Goal: Transaction & Acquisition: Purchase product/service

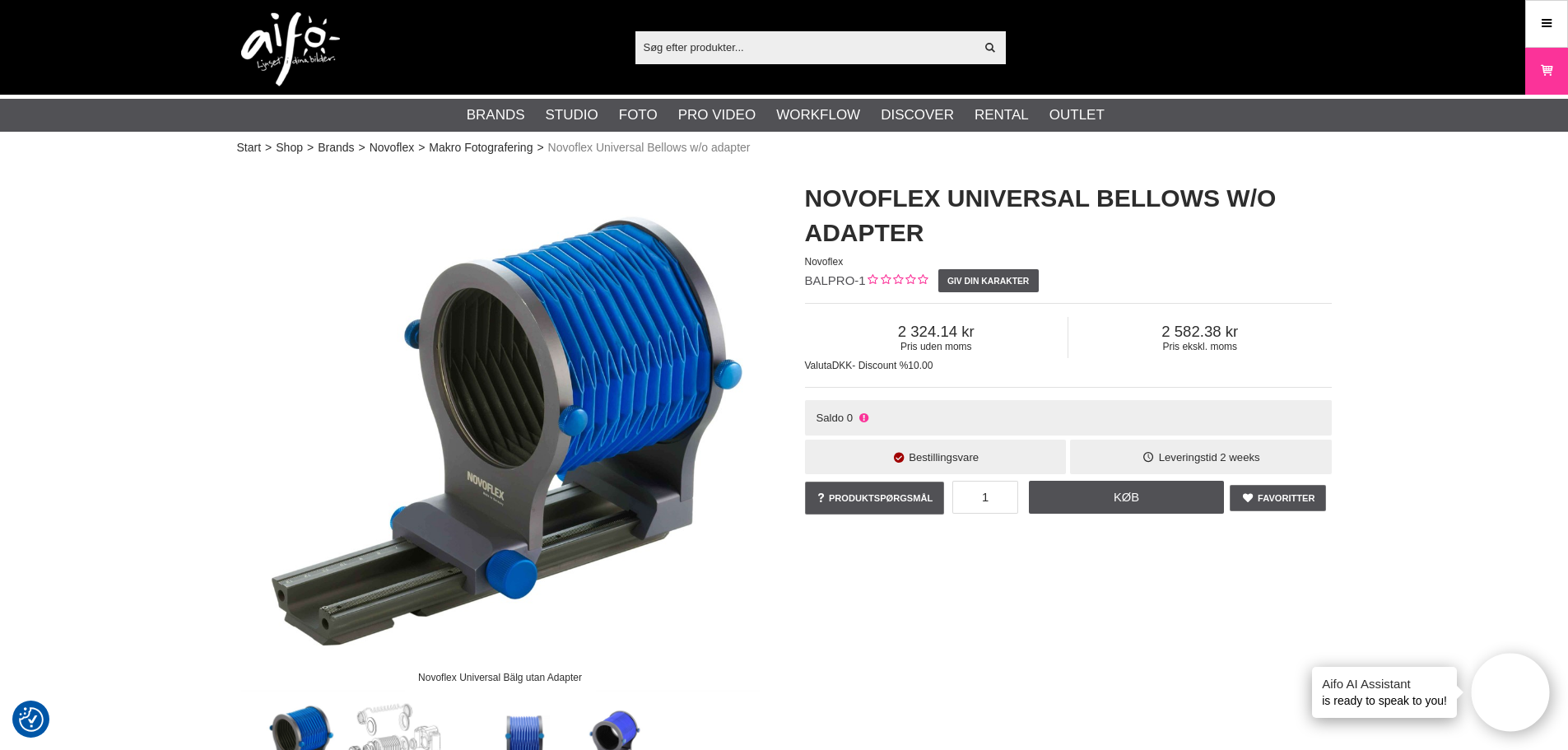
click at [279, 27] on img at bounding box center [290, 50] width 99 height 74
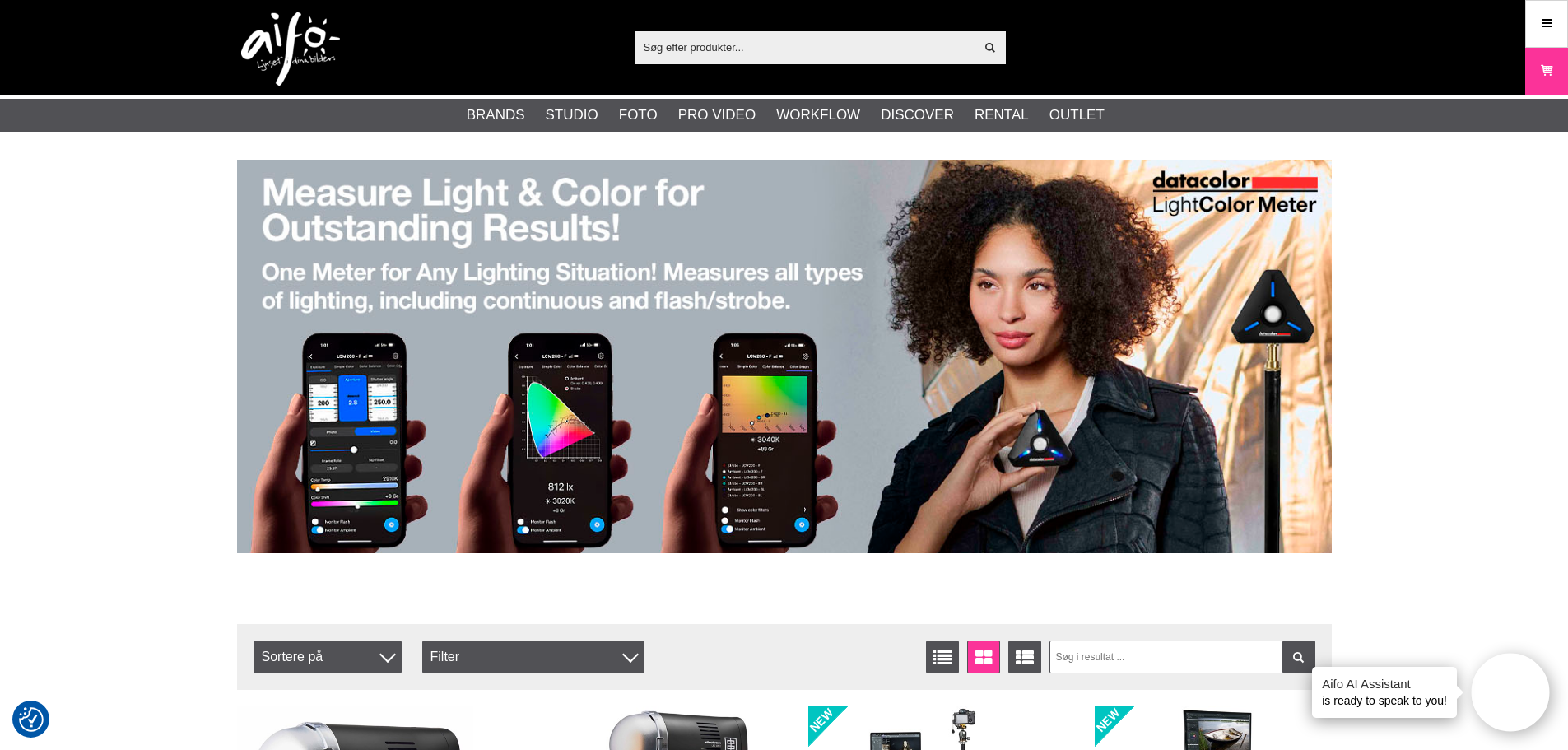
click at [779, 55] on input "text" at bounding box center [805, 47] width 340 height 25
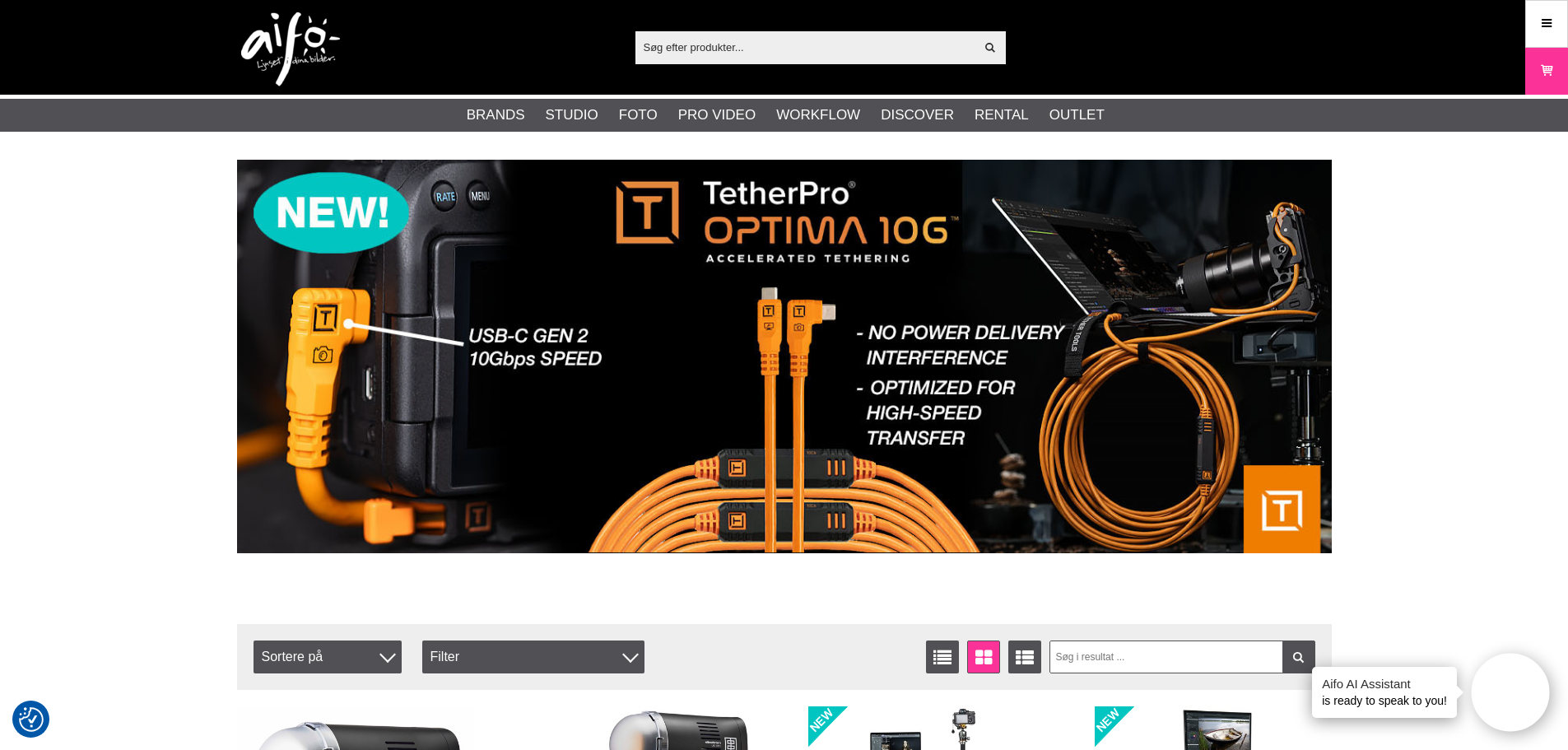
paste input "FUGPRO"
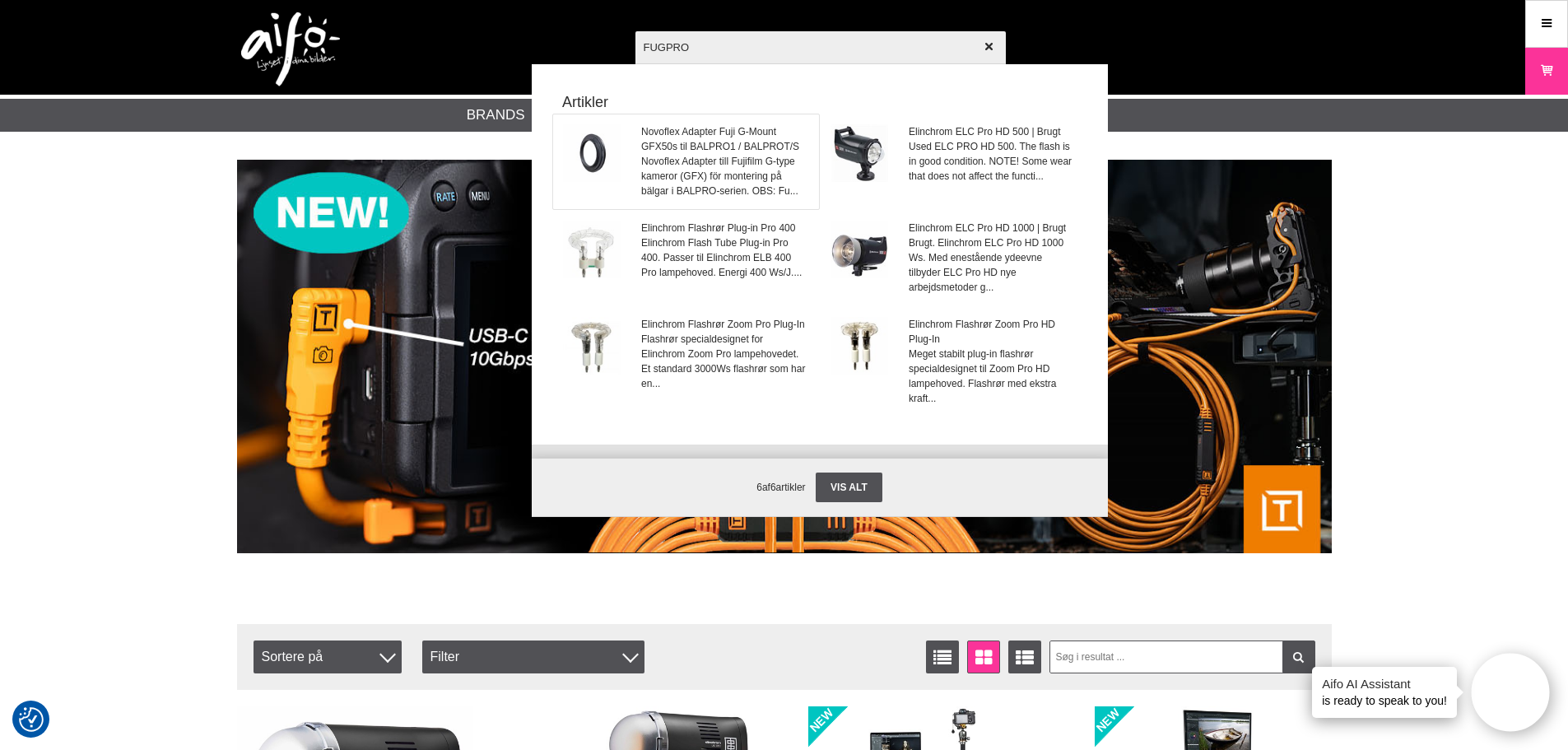
type input "FUGPRO"
click at [703, 129] on span "Novoflex Adapter Fuji G-Mount GFX50s til BALPRO1 / BALPROT/S" at bounding box center [725, 139] width 167 height 30
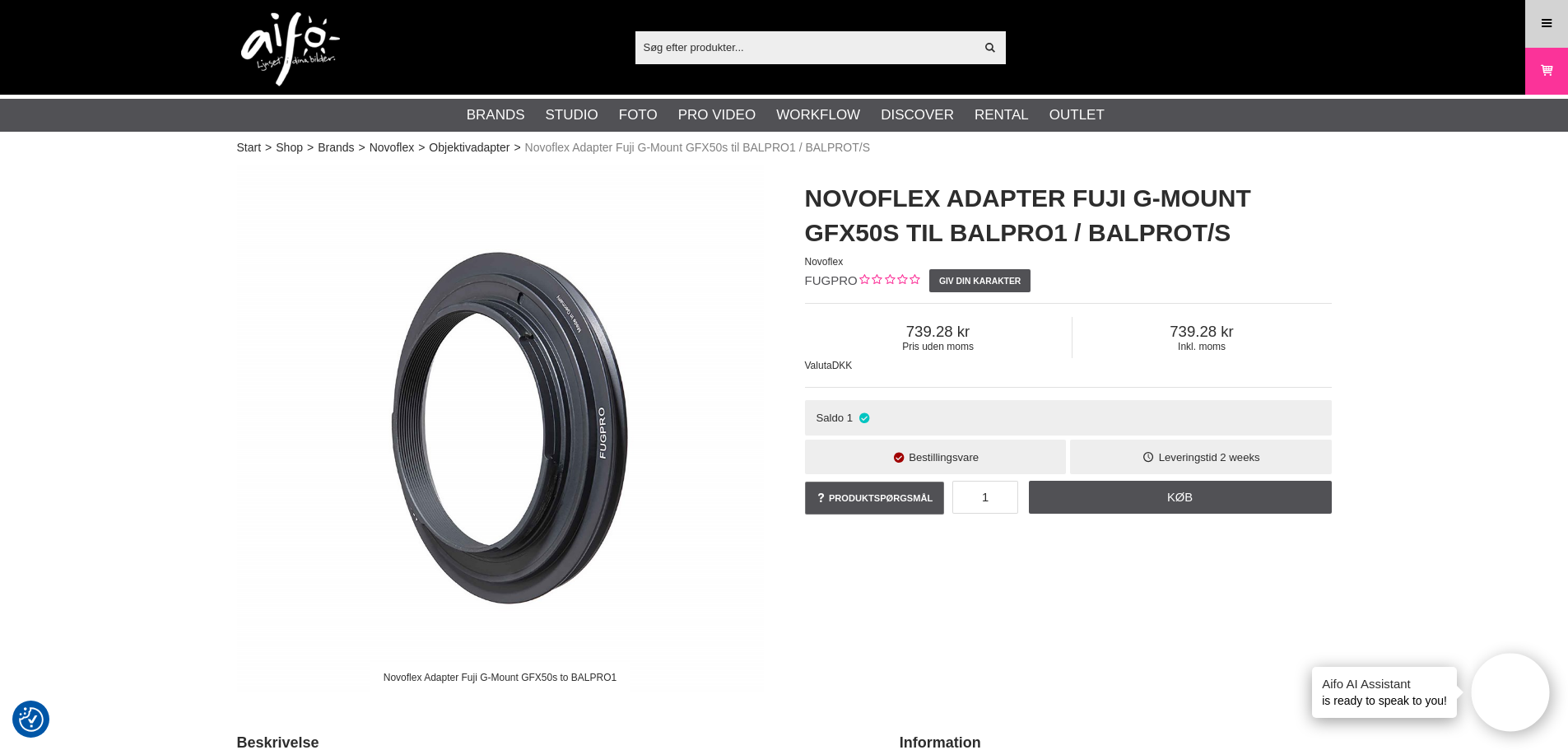
click at [1550, 29] on icon at bounding box center [1547, 24] width 15 height 18
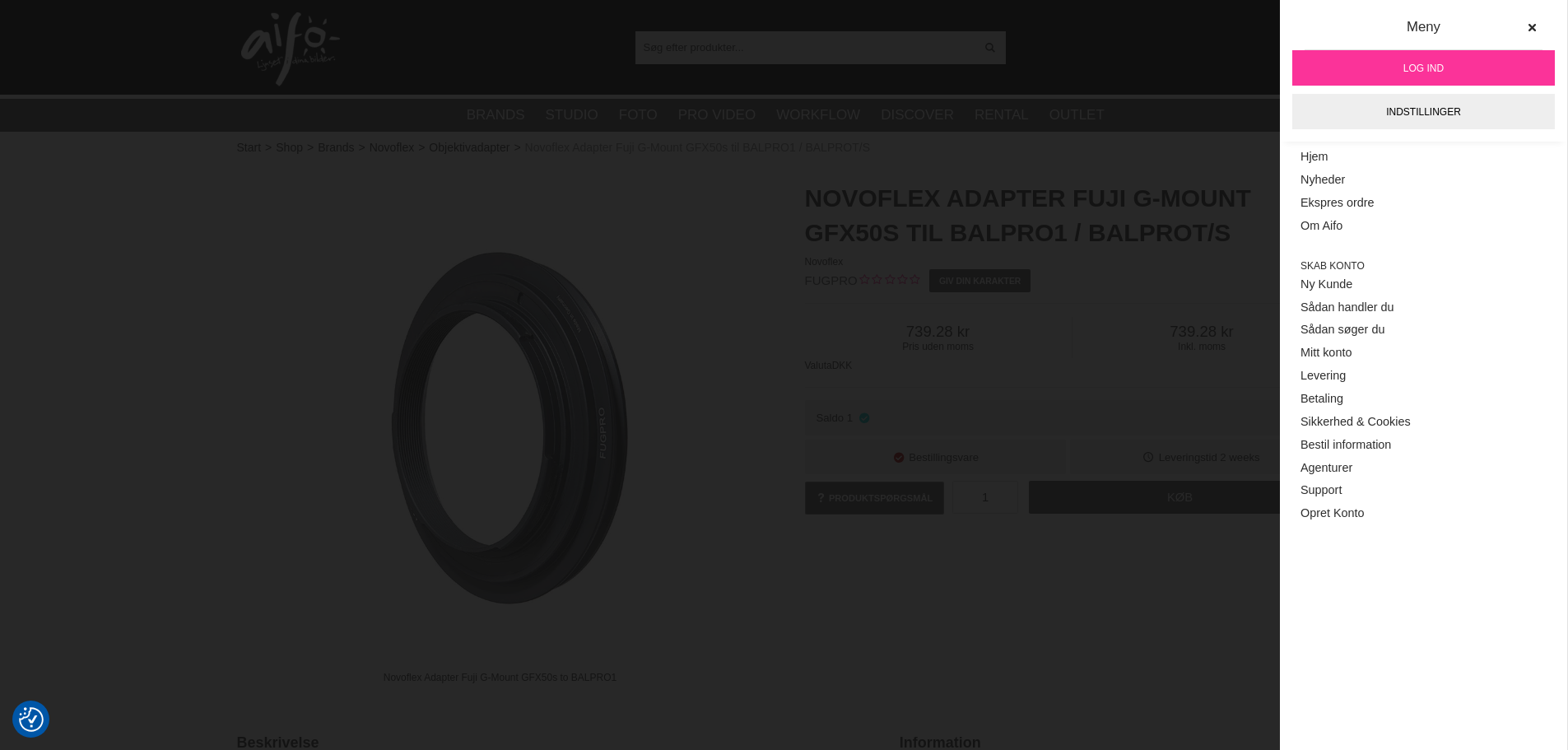
click at [1397, 68] on link "Log ind" at bounding box center [1424, 68] width 262 height 35
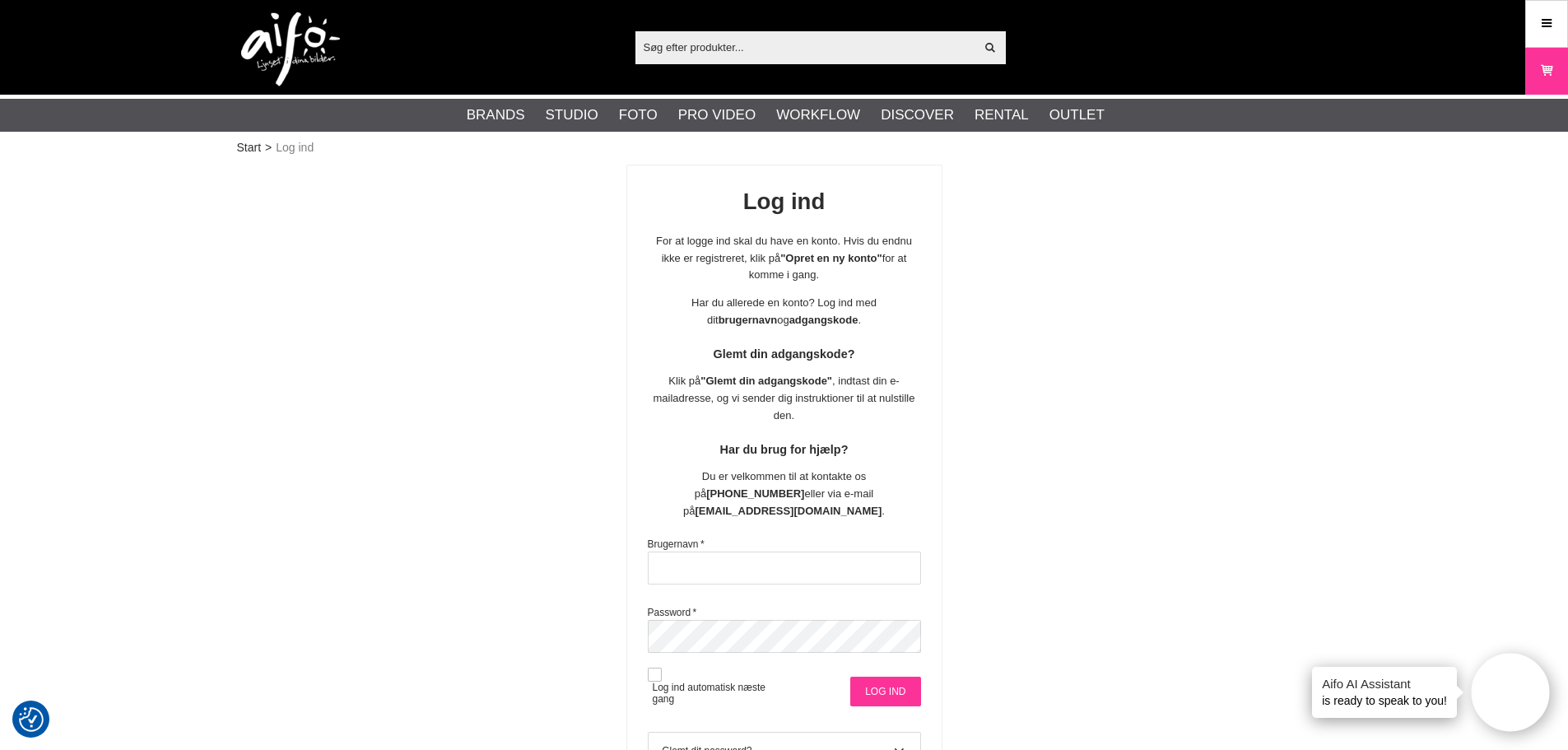
type input "msa@goecker.dk"
click at [878, 677] on input "Log ind" at bounding box center [885, 691] width 70 height 30
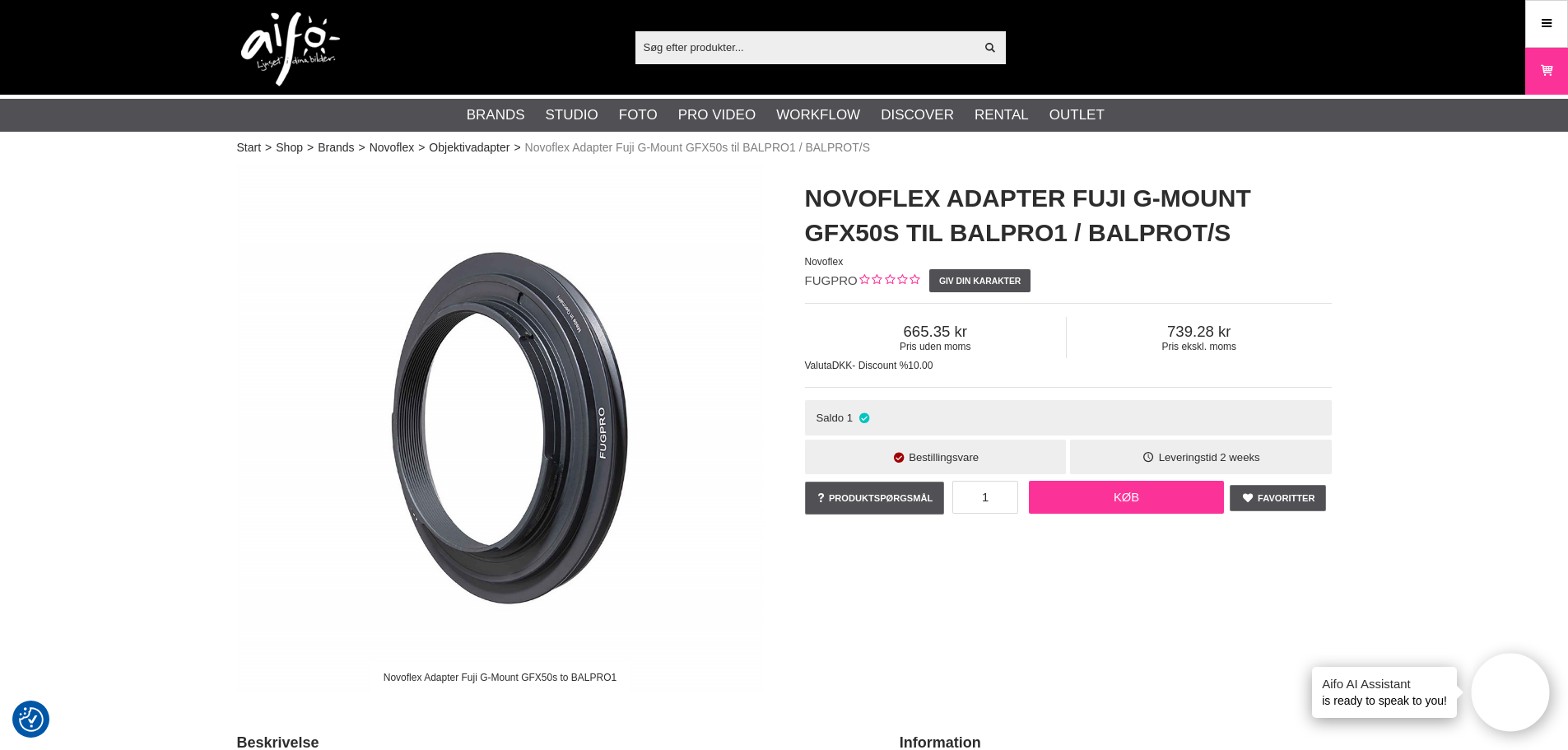
click at [1105, 501] on link "Køb" at bounding box center [1126, 498] width 196 height 33
click at [860, 47] on input "text" at bounding box center [805, 47] width 340 height 25
paste input "PRO25"
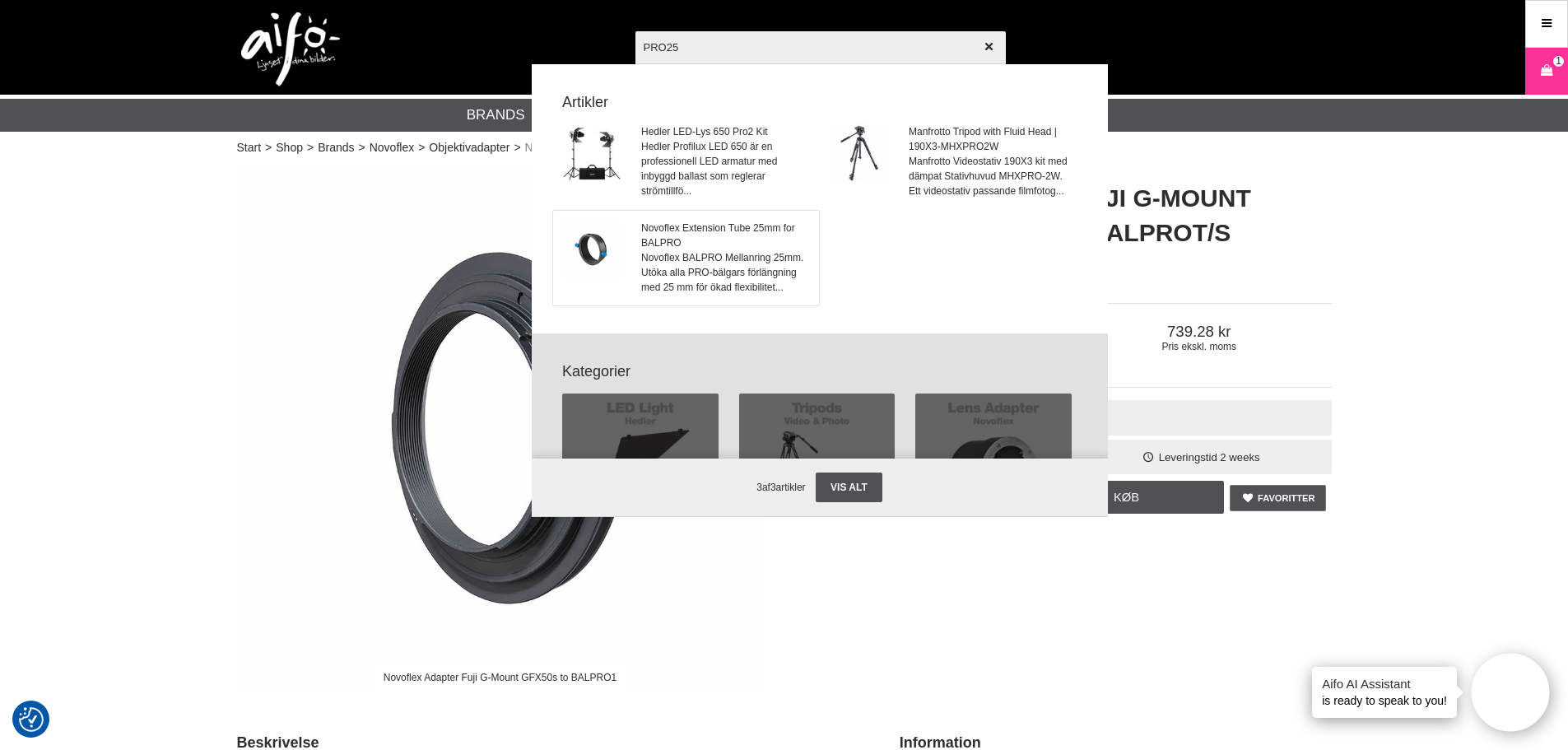
type input "PRO25"
click at [771, 250] on span "Novoflex BALPRO Mellanring 25mm. Utöka alla PRO-bälgars förlängning med 25 mm f…" at bounding box center [725, 272] width 167 height 45
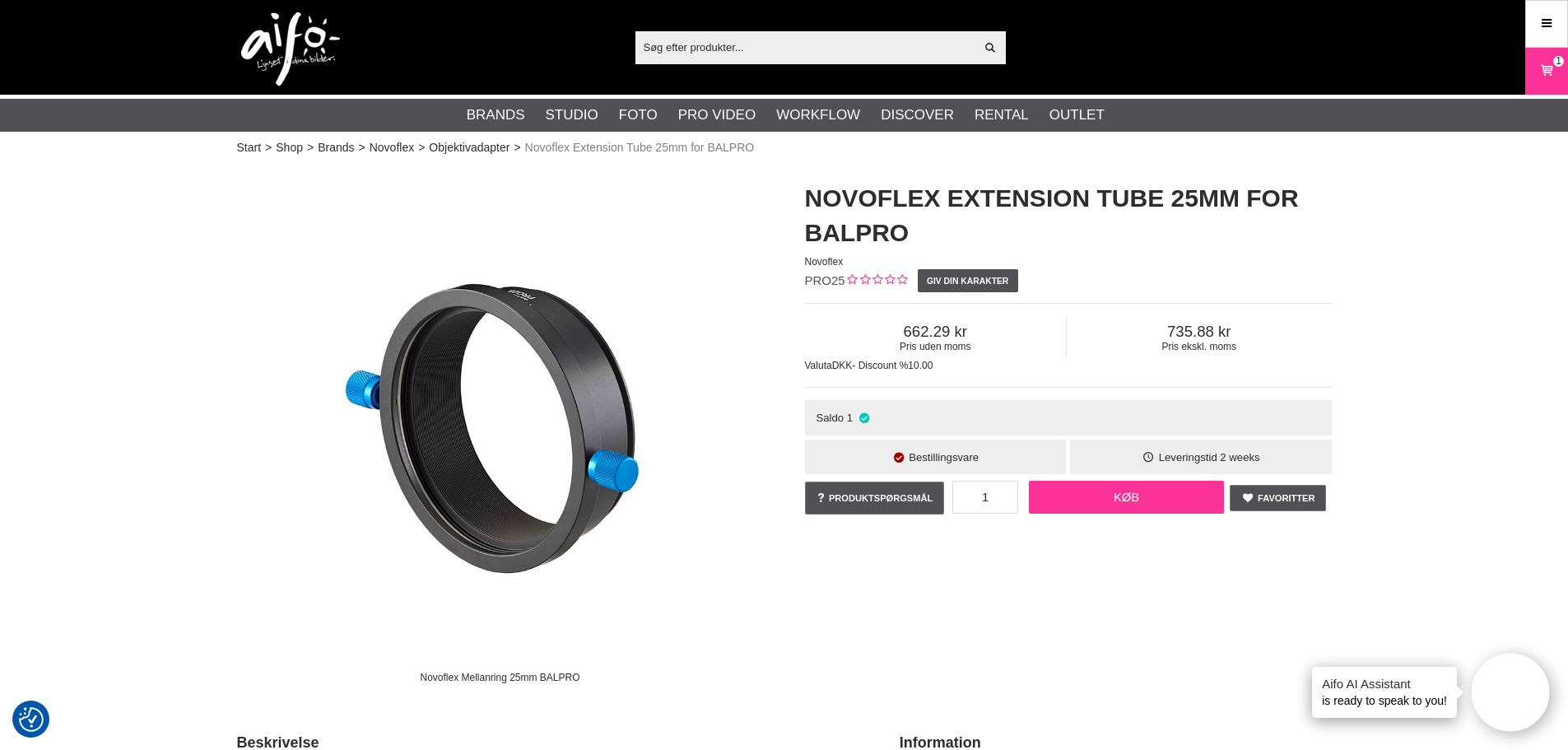
click at [1068, 489] on link "Køb" at bounding box center [1126, 498] width 196 height 33
click at [677, 50] on input "text" at bounding box center [805, 47] width 340 height 25
paste input "PROPYRITE90F"
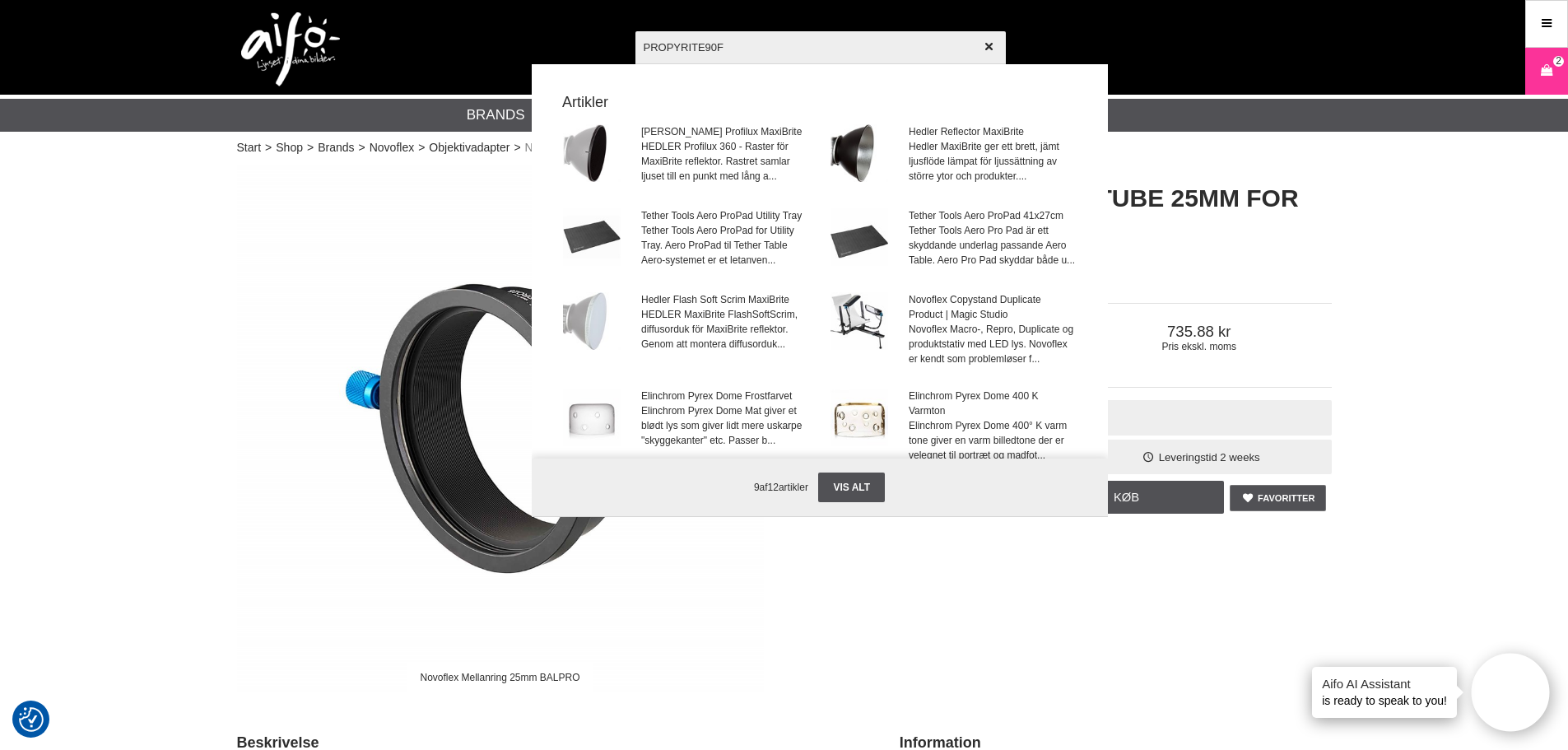
type input "PROPYRITE90-F"
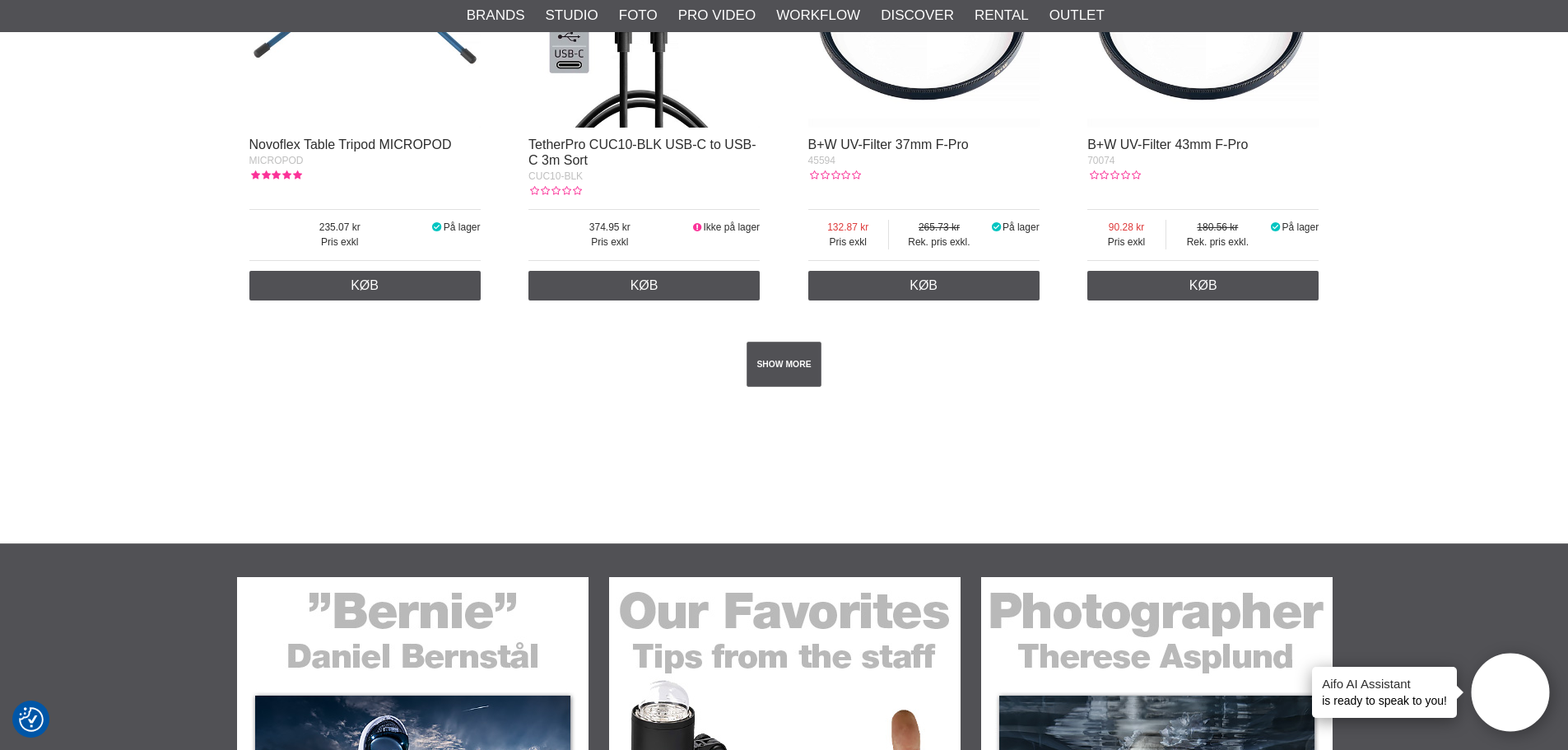
scroll to position [3045, 0]
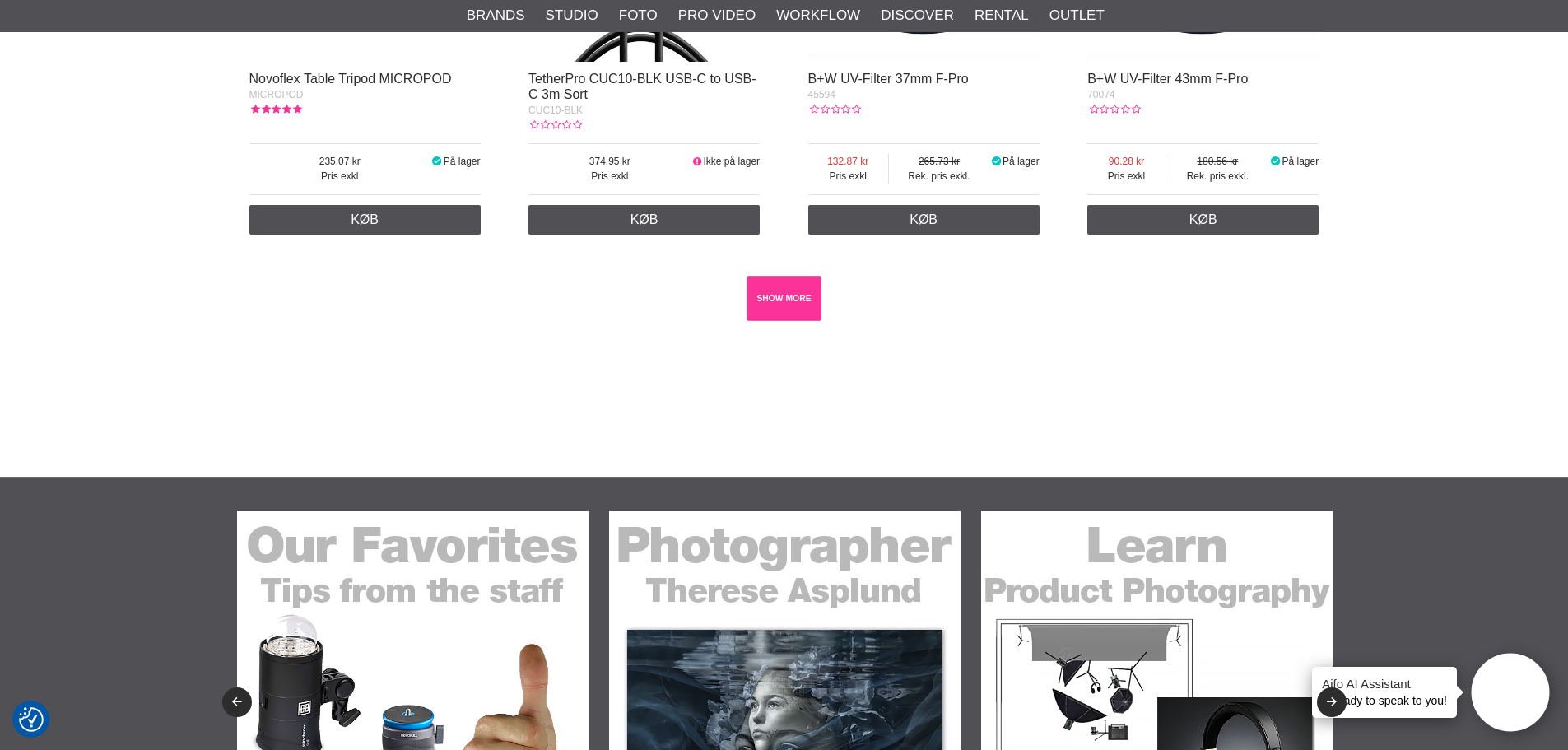
click at [757, 294] on link "SHOW MORE" at bounding box center [784, 298] width 75 height 45
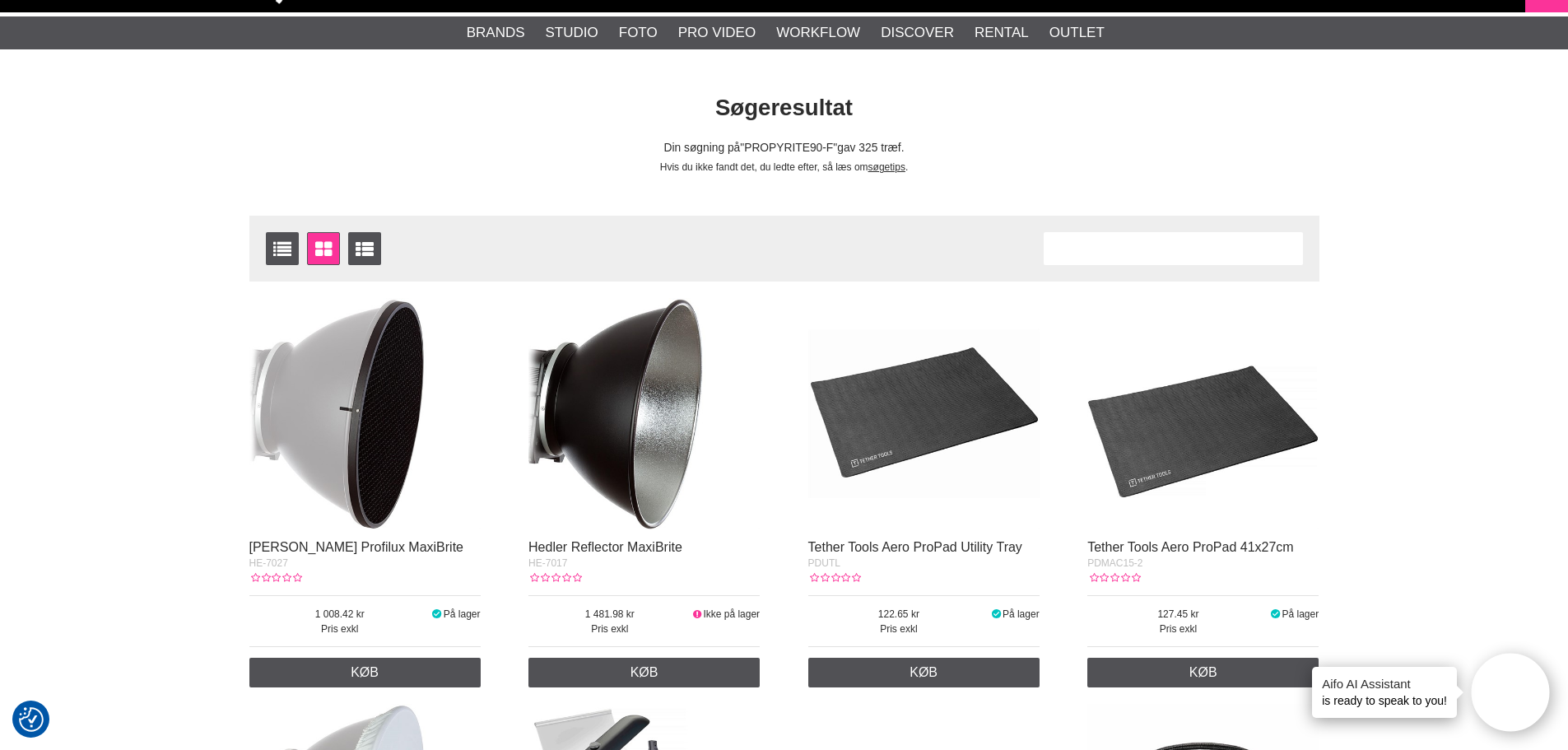
scroll to position [0, 0]
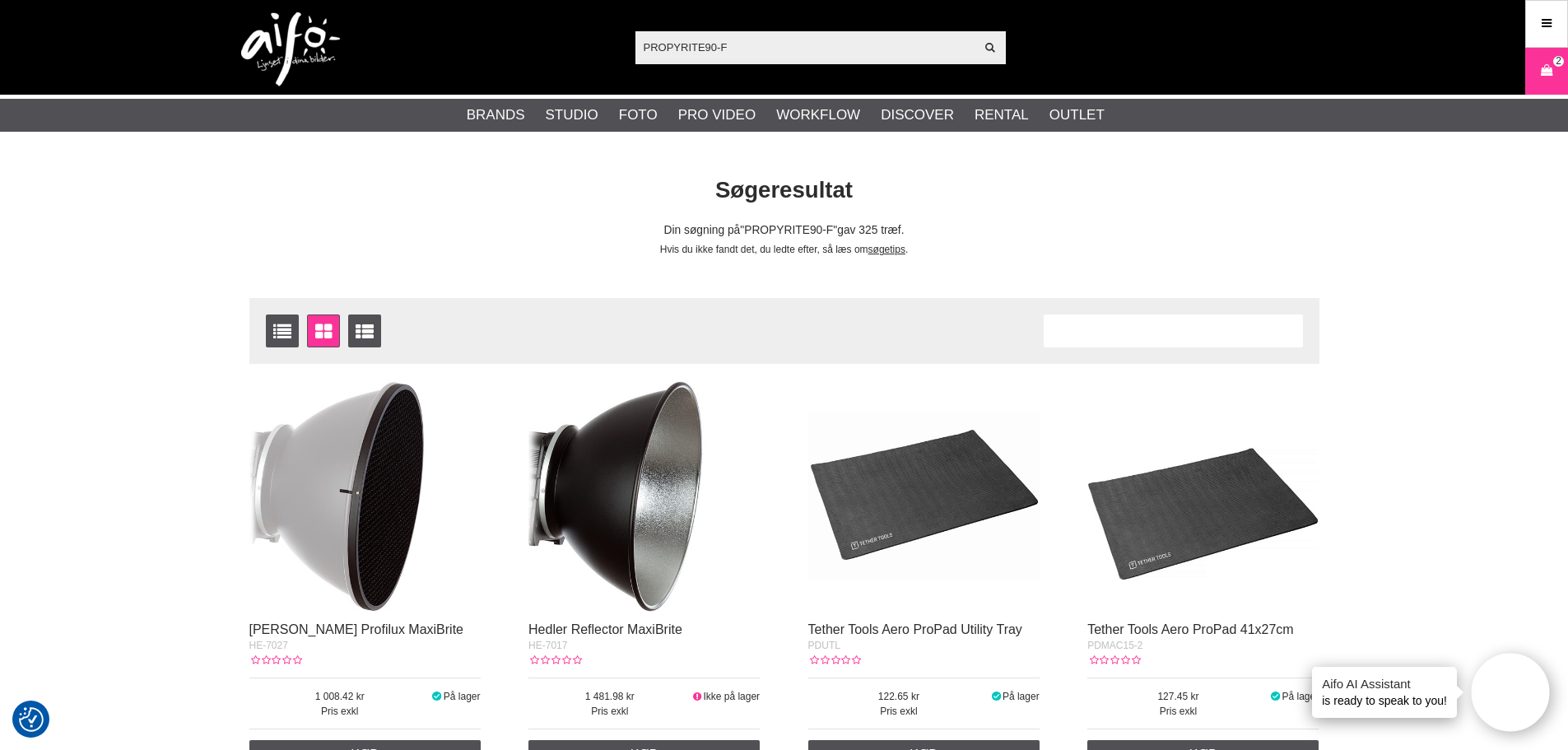
drag, startPoint x: 694, startPoint y: 44, endPoint x: 617, endPoint y: 46, distance: 77.0
click at [617, 46] on div "PROPYRITE90-F Vis alt Artikler Kategorier af artikler Din søgning på gav ingen …" at bounding box center [784, 47] width 1120 height 95
paste input "text"
type input "PROPYRITE90F"
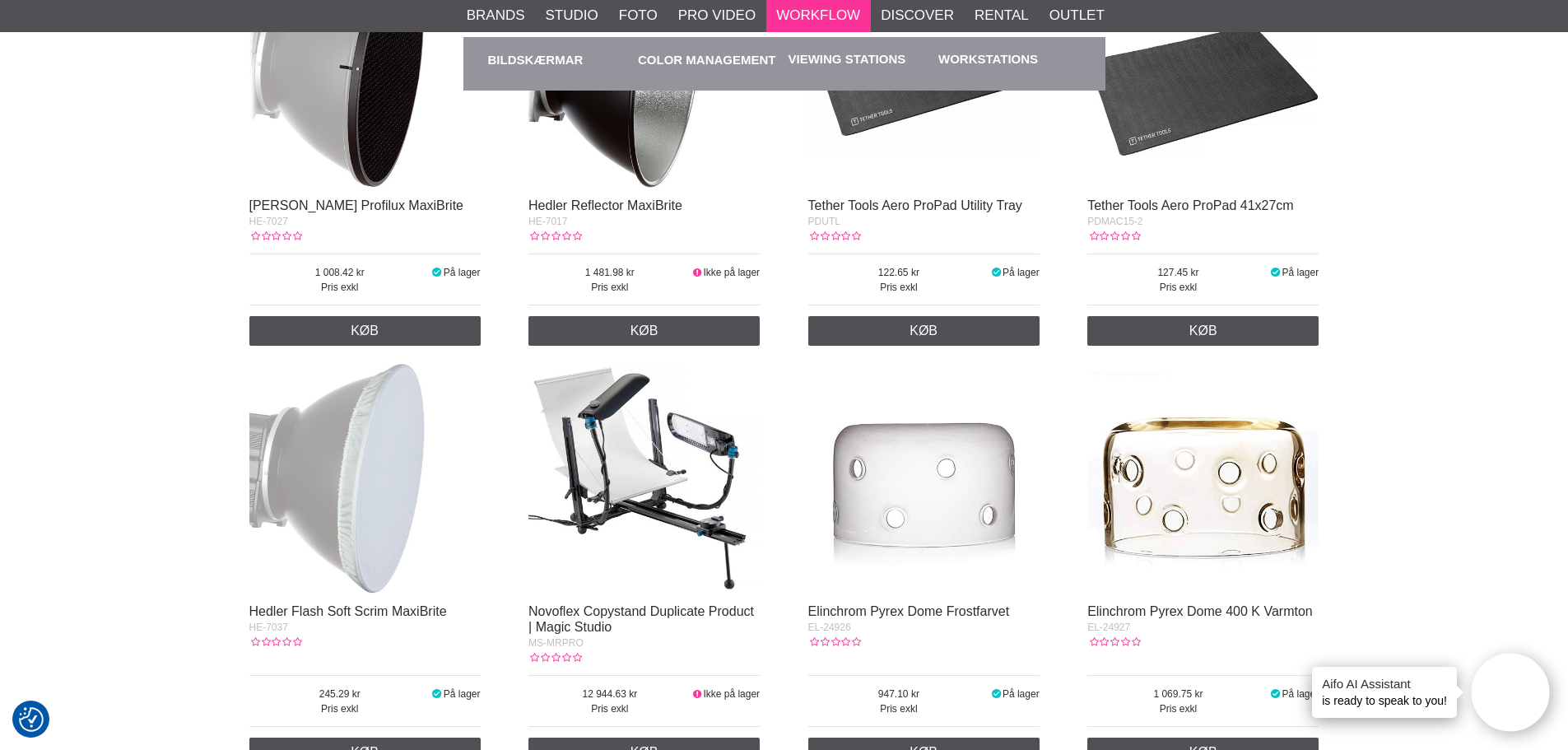
scroll to position [247, 0]
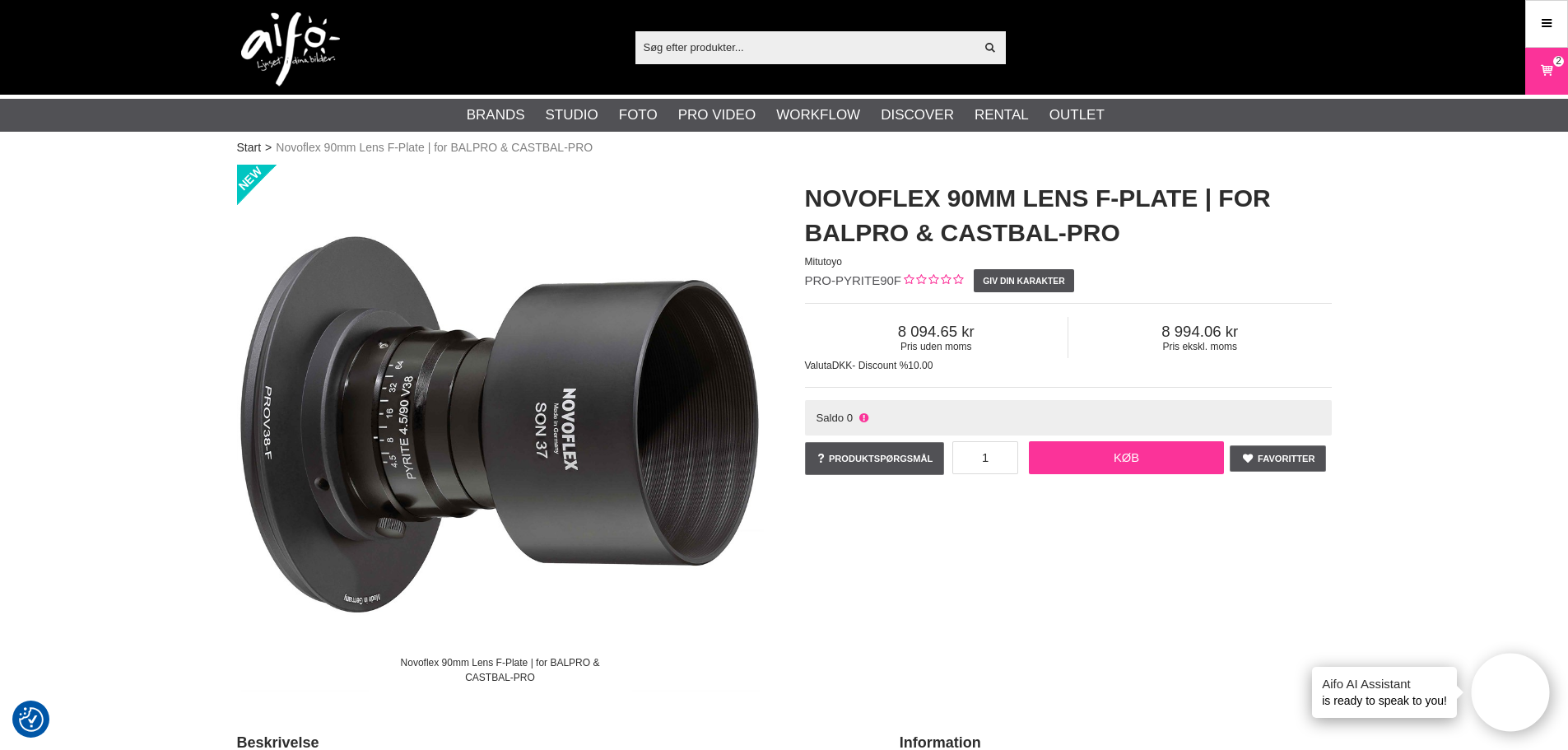
click at [1108, 450] on link "Køb" at bounding box center [1126, 458] width 196 height 33
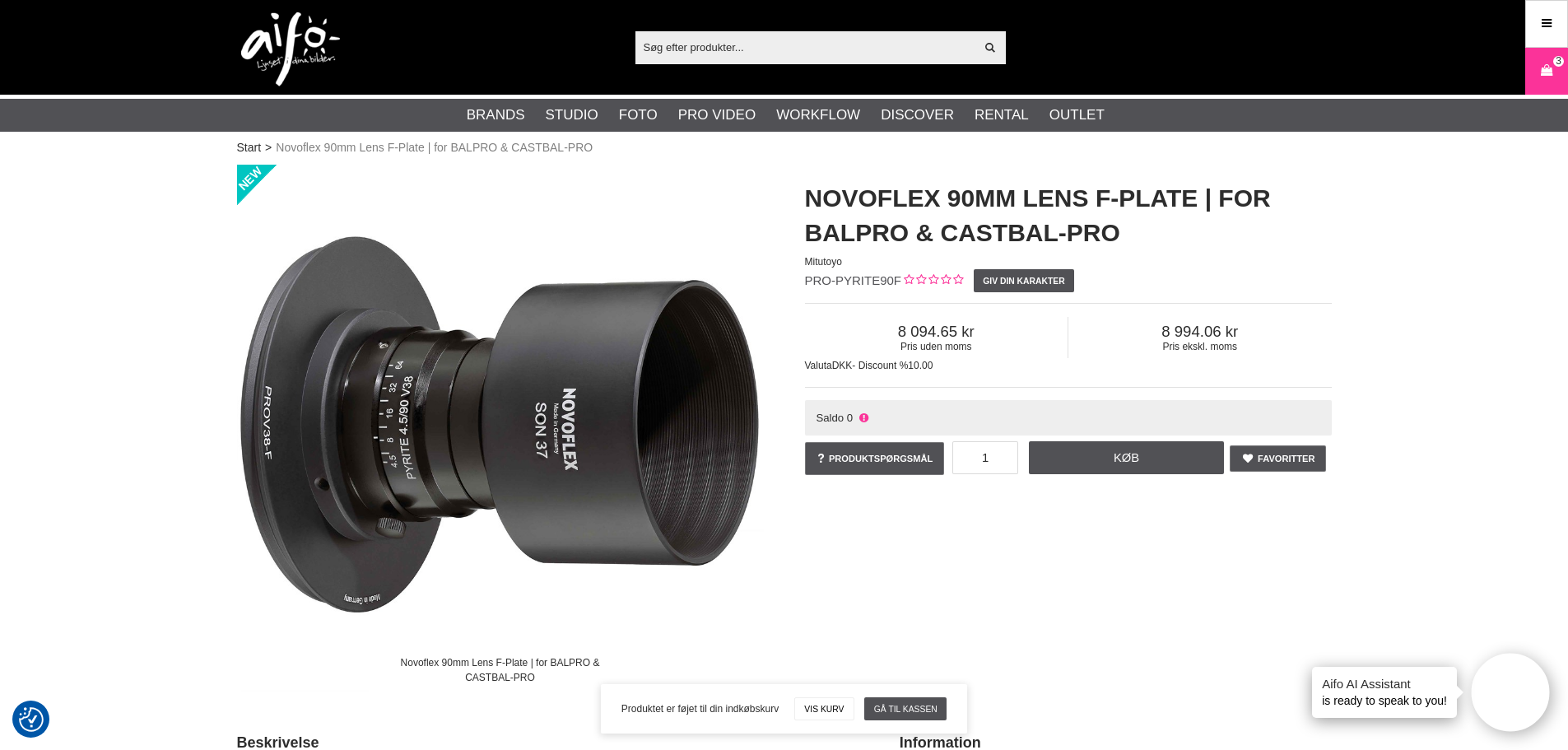
click at [678, 45] on input "text" at bounding box center [805, 47] width 340 height 25
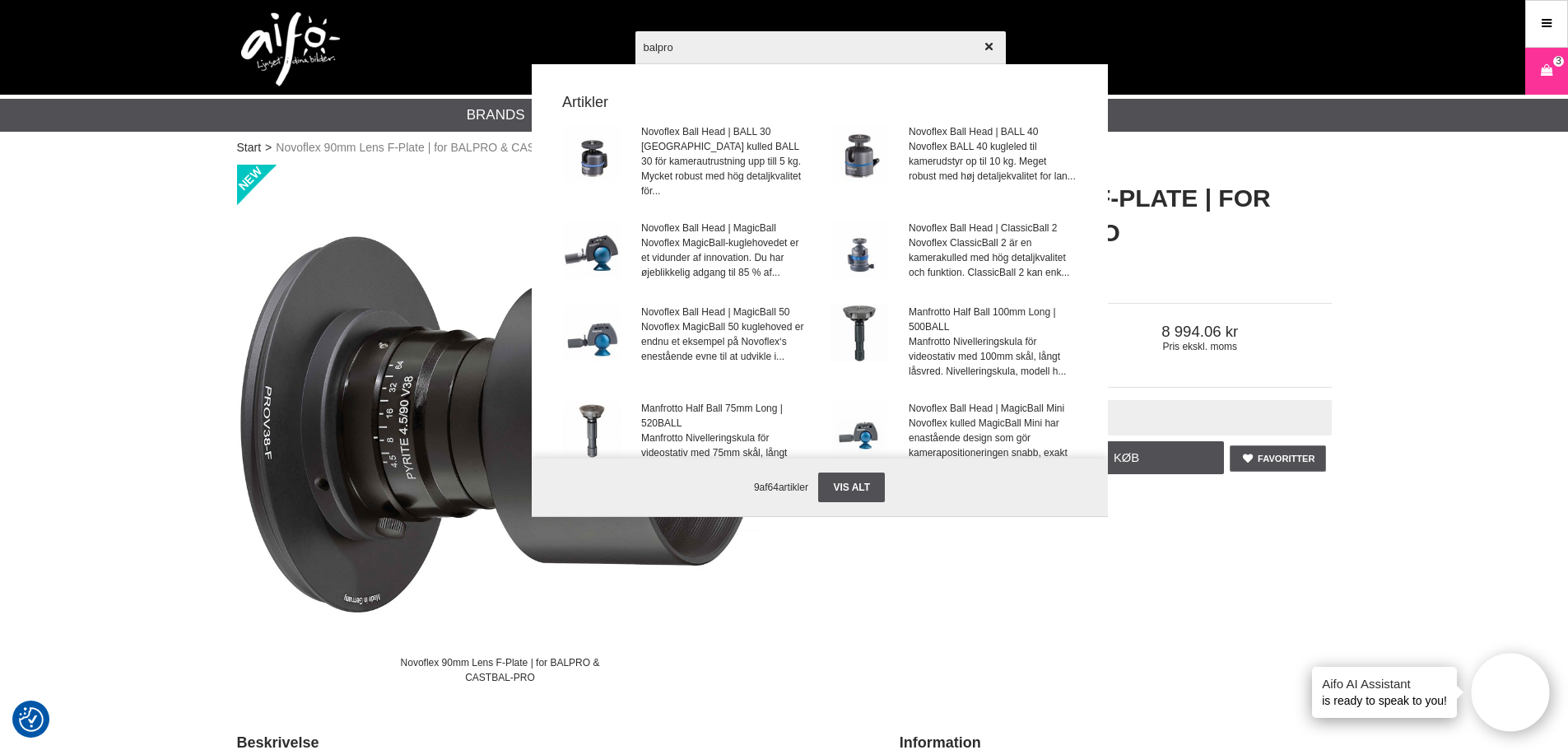
type input "balpro1"
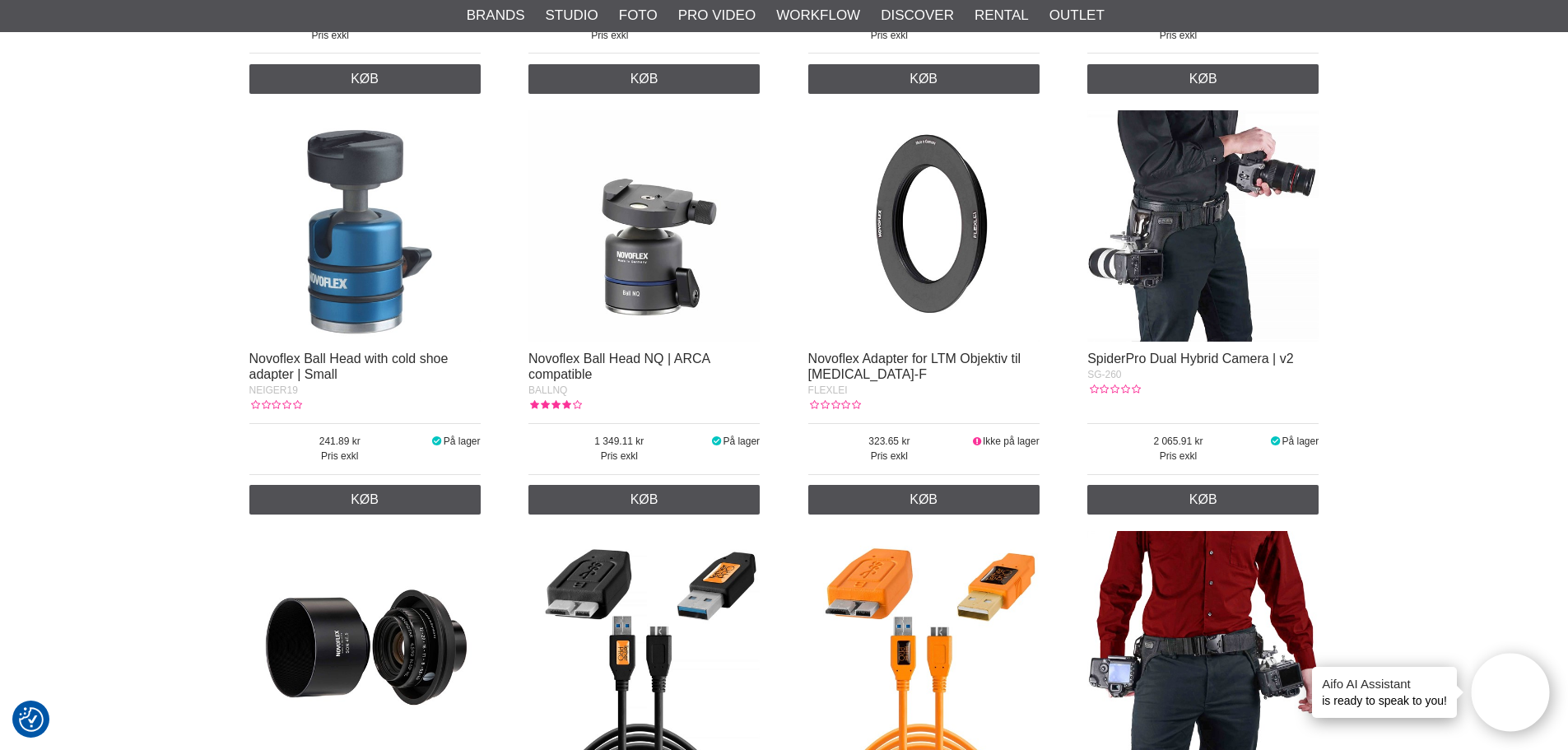
scroll to position [6090, 0]
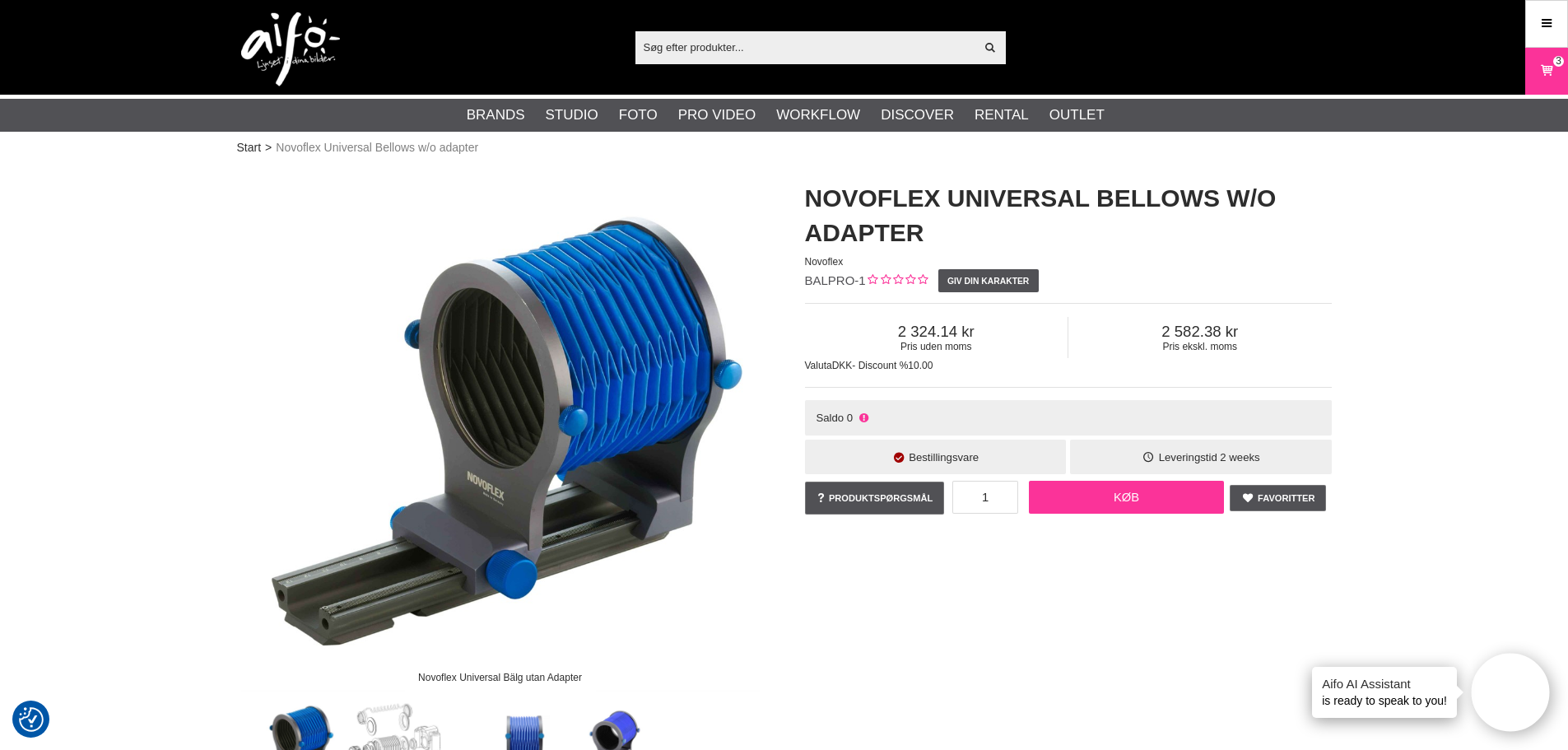
click at [1084, 496] on link "Køb" at bounding box center [1126, 498] width 196 height 33
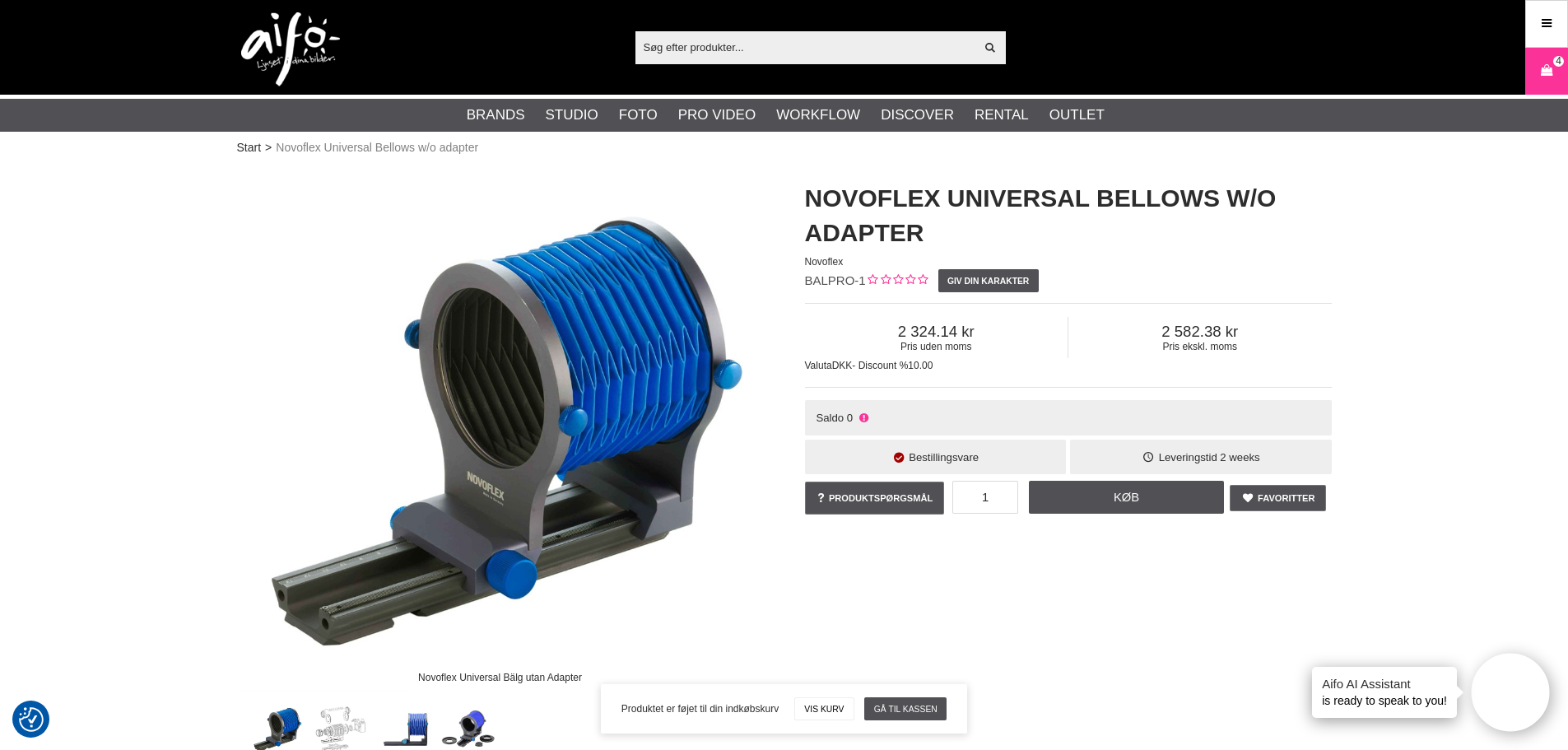
click at [717, 42] on input "text" at bounding box center [805, 47] width 340 height 25
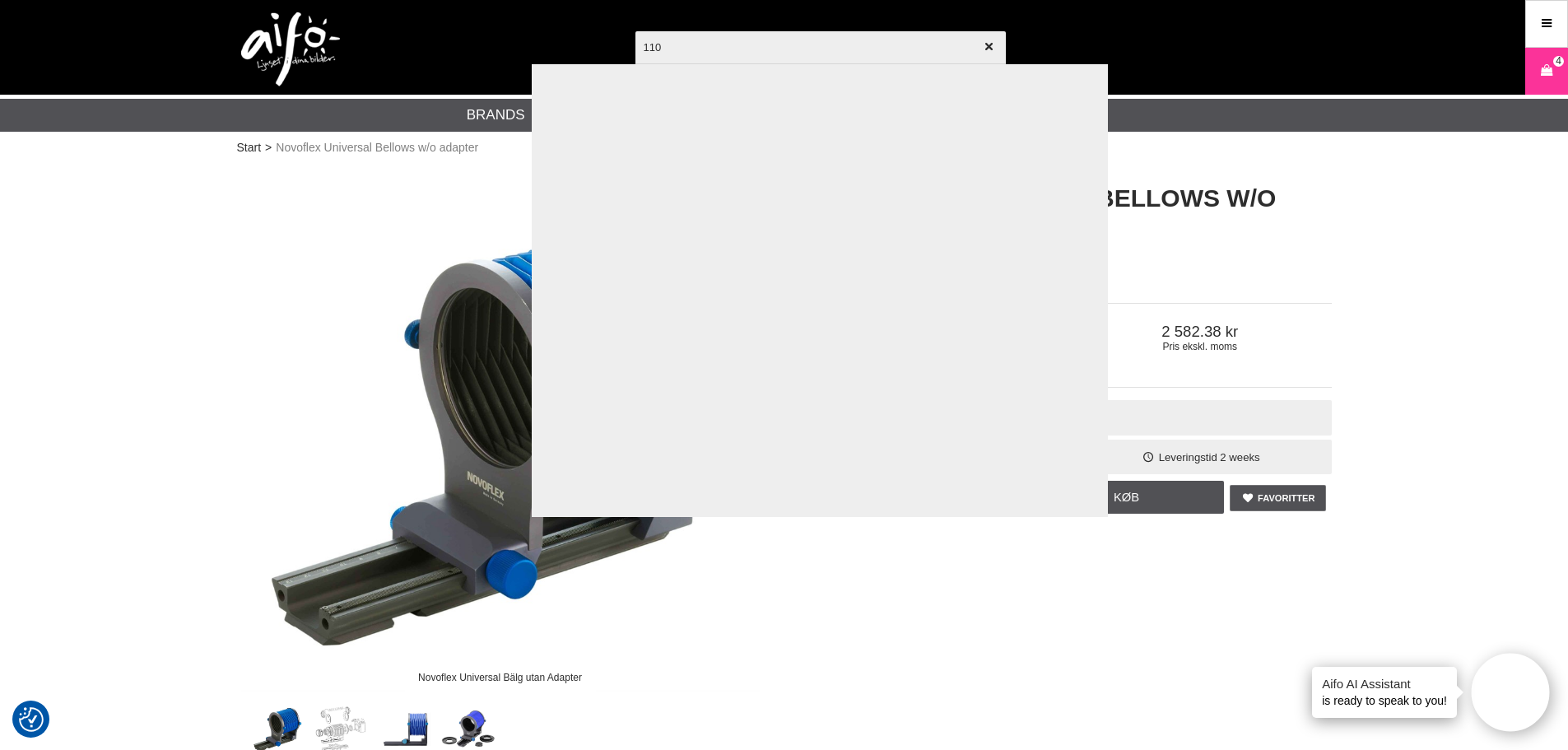
type input "1108"
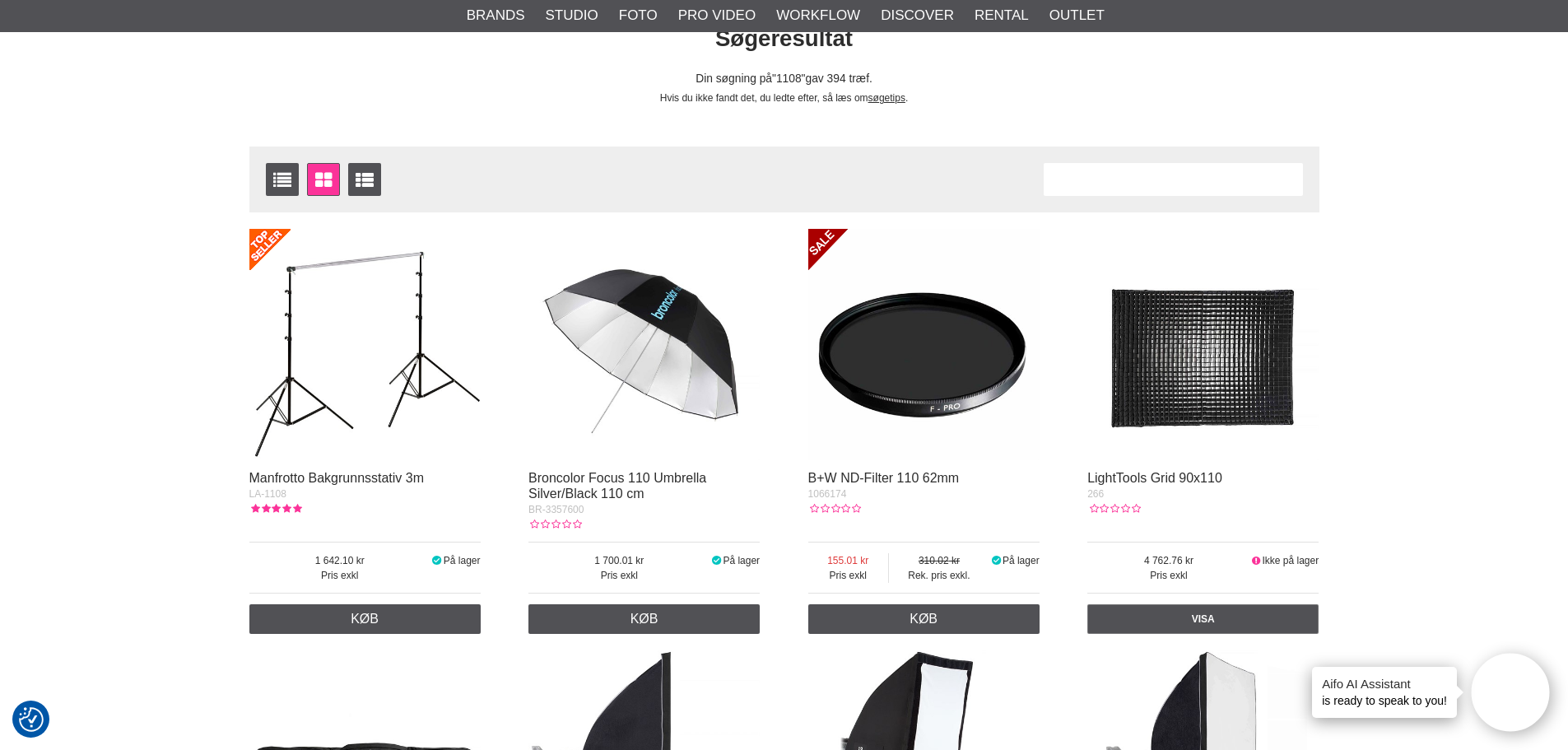
scroll to position [164, 0]
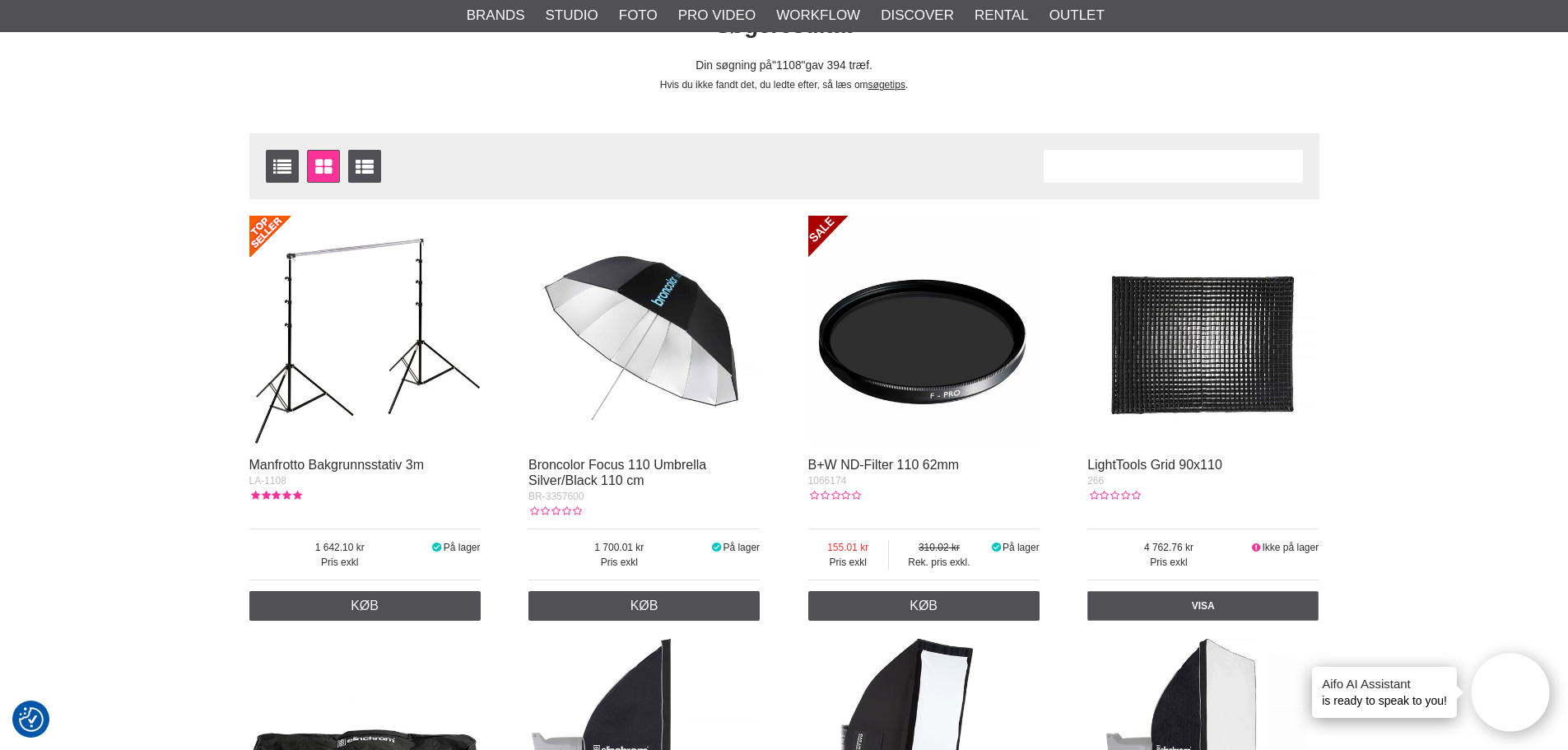
click at [343, 342] on img at bounding box center [365, 331] width 231 height 231
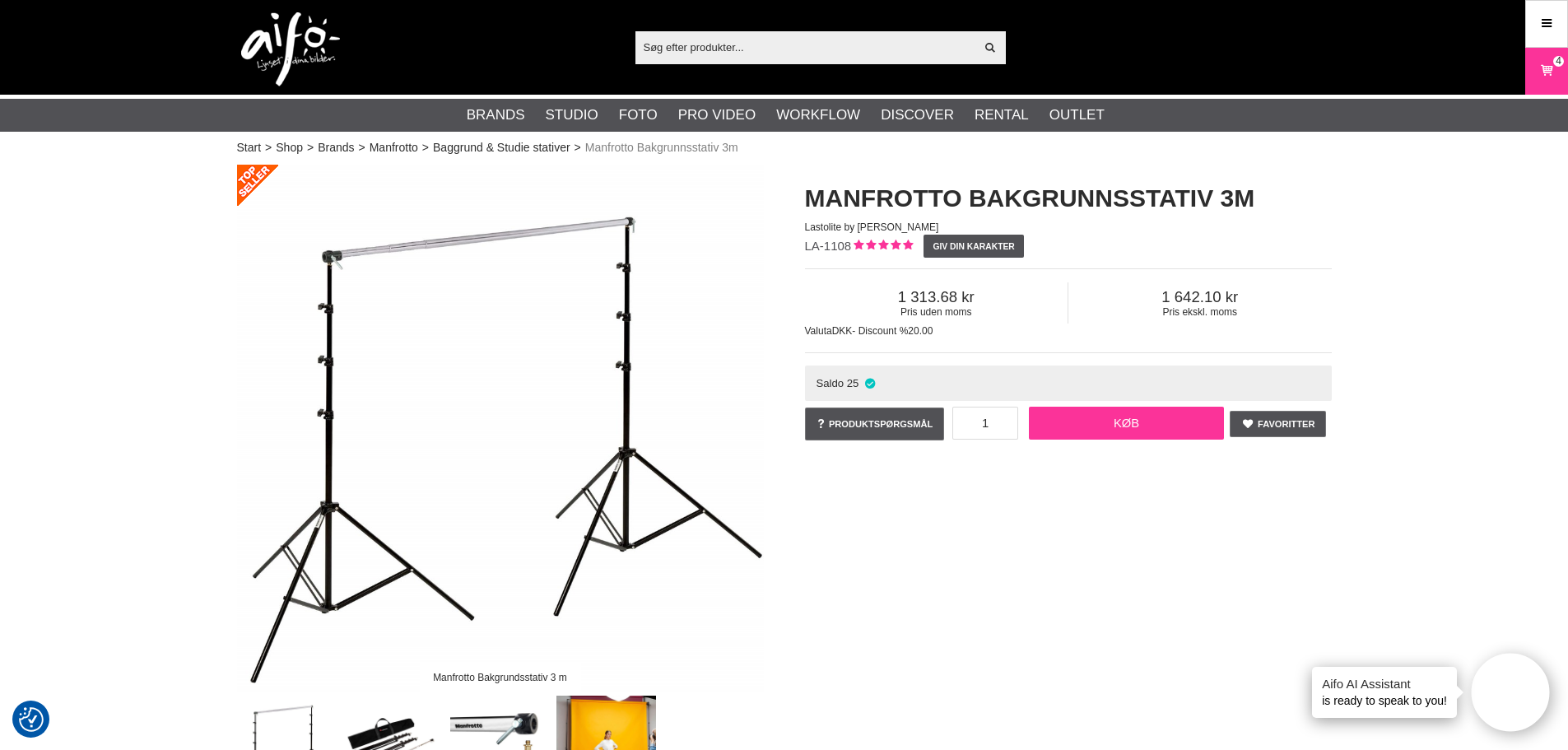
click at [1173, 417] on link "Køb" at bounding box center [1126, 423] width 196 height 33
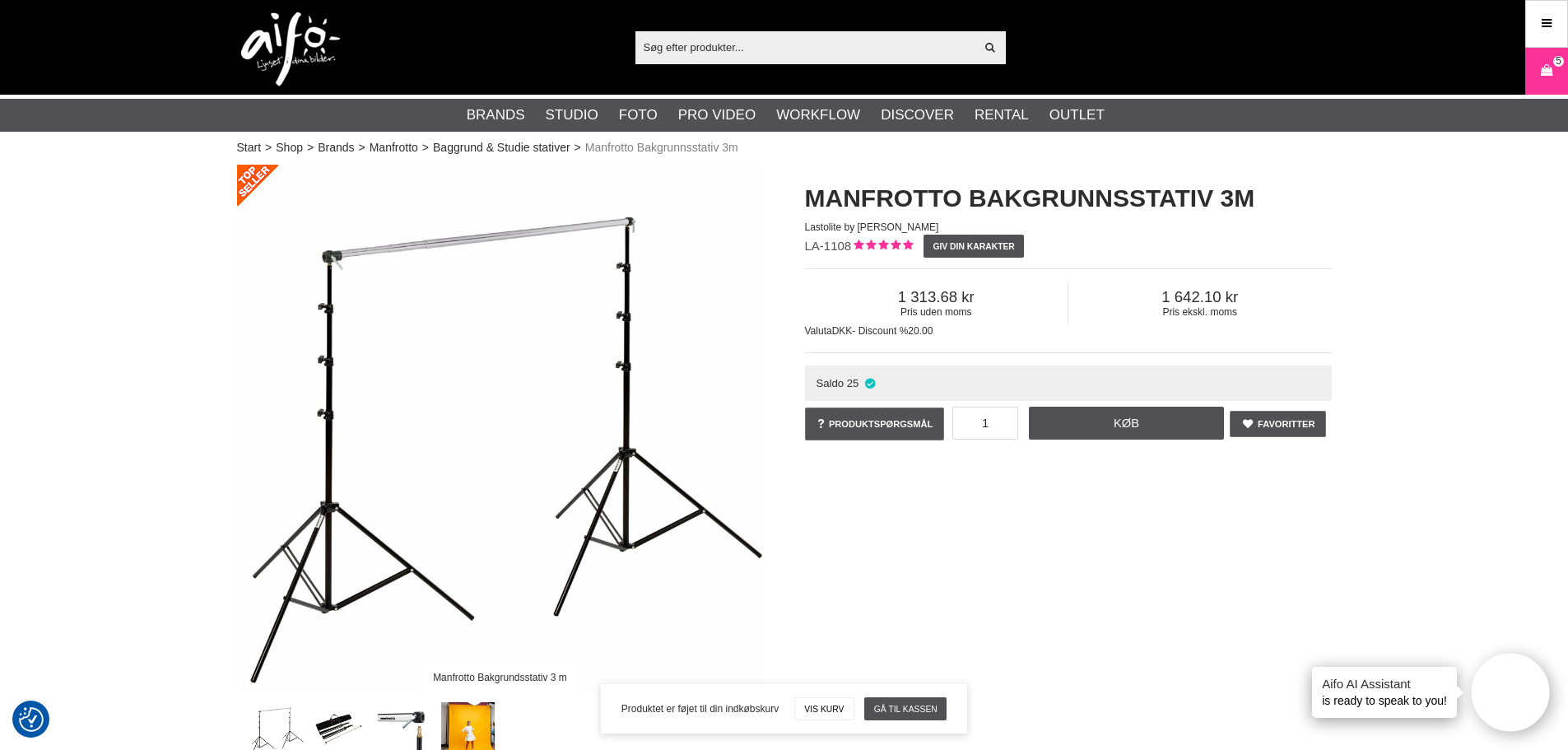
click at [897, 43] on input "text" at bounding box center [805, 47] width 340 height 25
paste input "CUC15-ORG"
type input "CUC15-ORG"
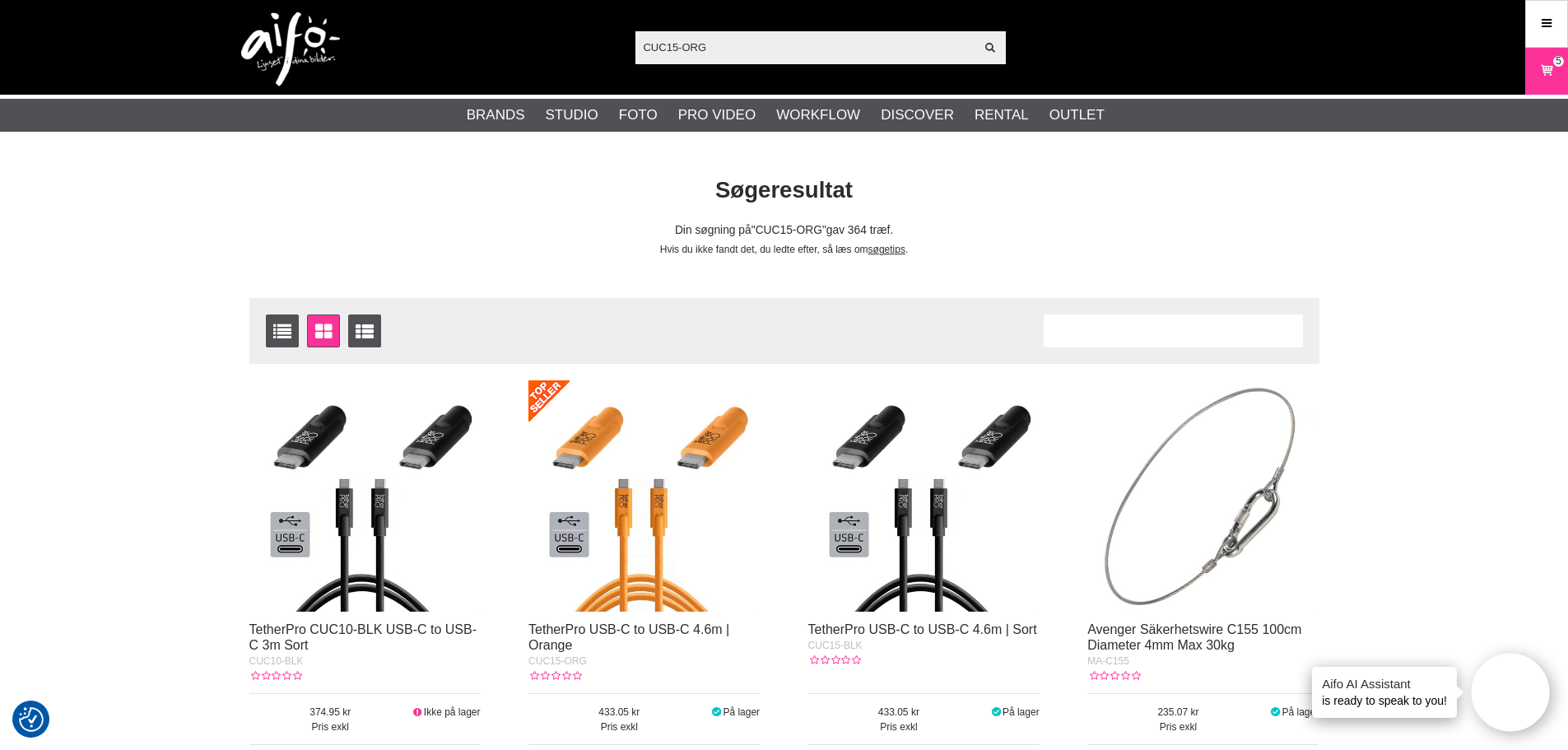
click at [640, 558] on img at bounding box center [644, 496] width 231 height 231
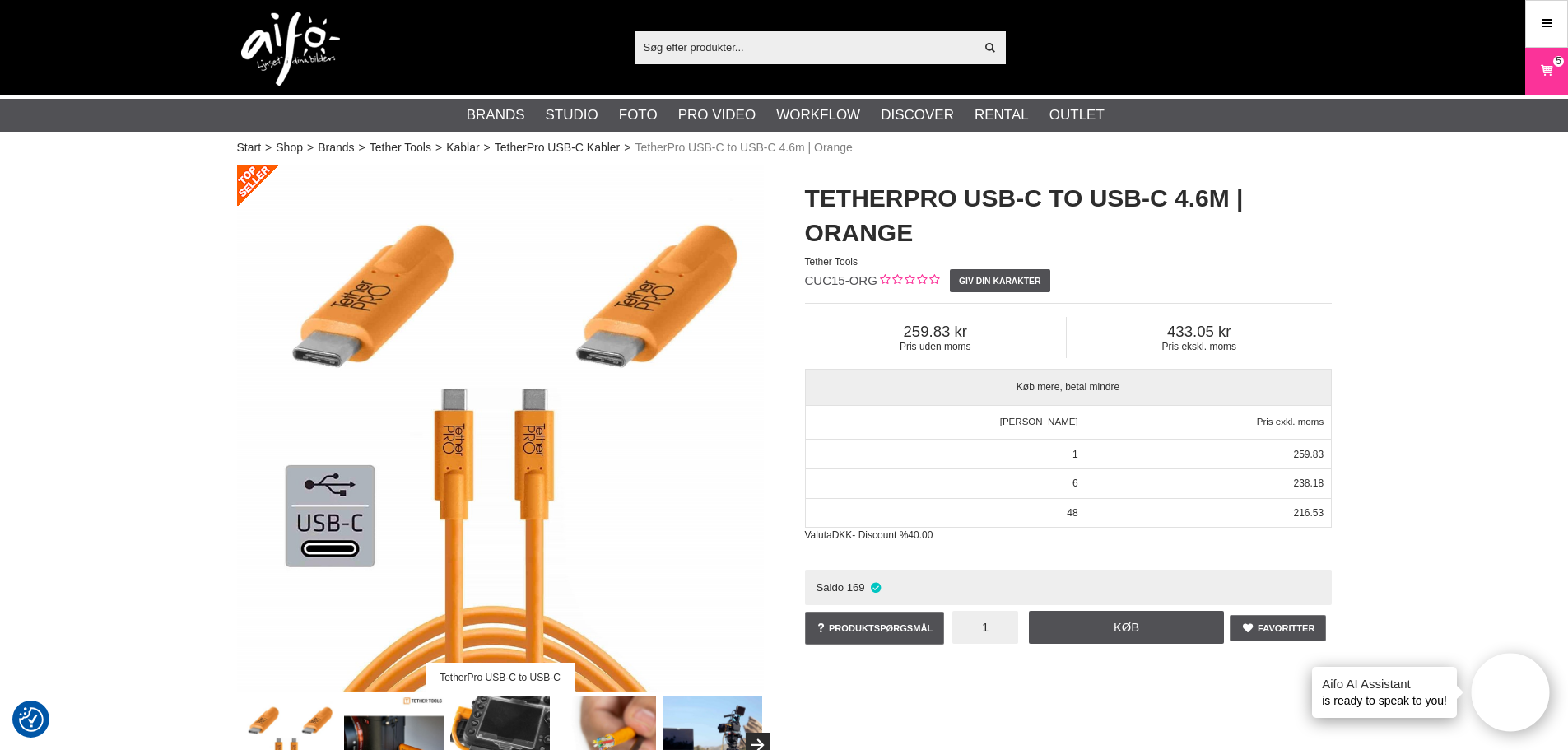
click at [991, 630] on input "1" at bounding box center [985, 627] width 66 height 33
type input "6"
click at [1060, 620] on link "Køb" at bounding box center [1126, 627] width 196 height 33
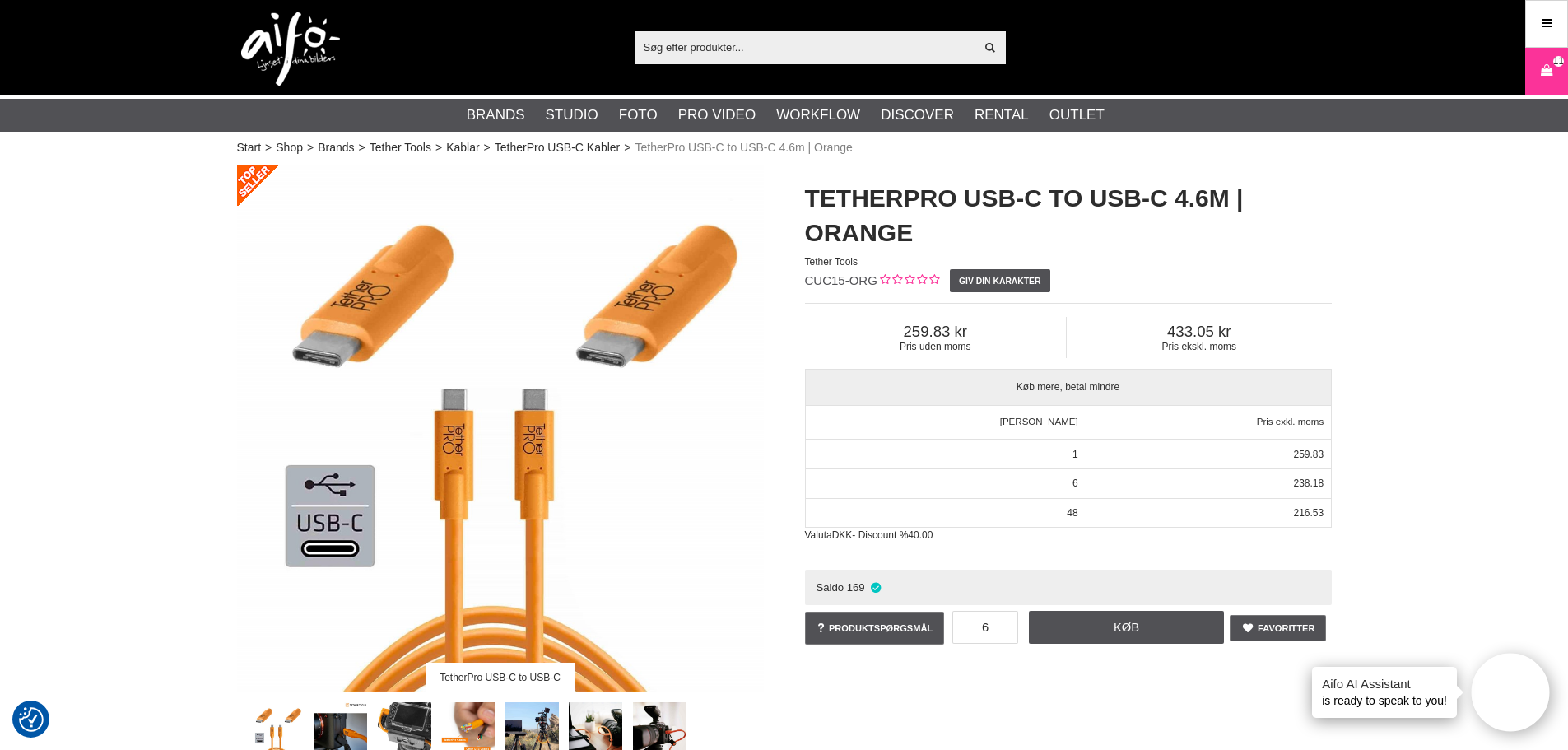
click at [701, 54] on input "text" at bounding box center [805, 47] width 340 height 25
paste input "CUC2415-ORG"
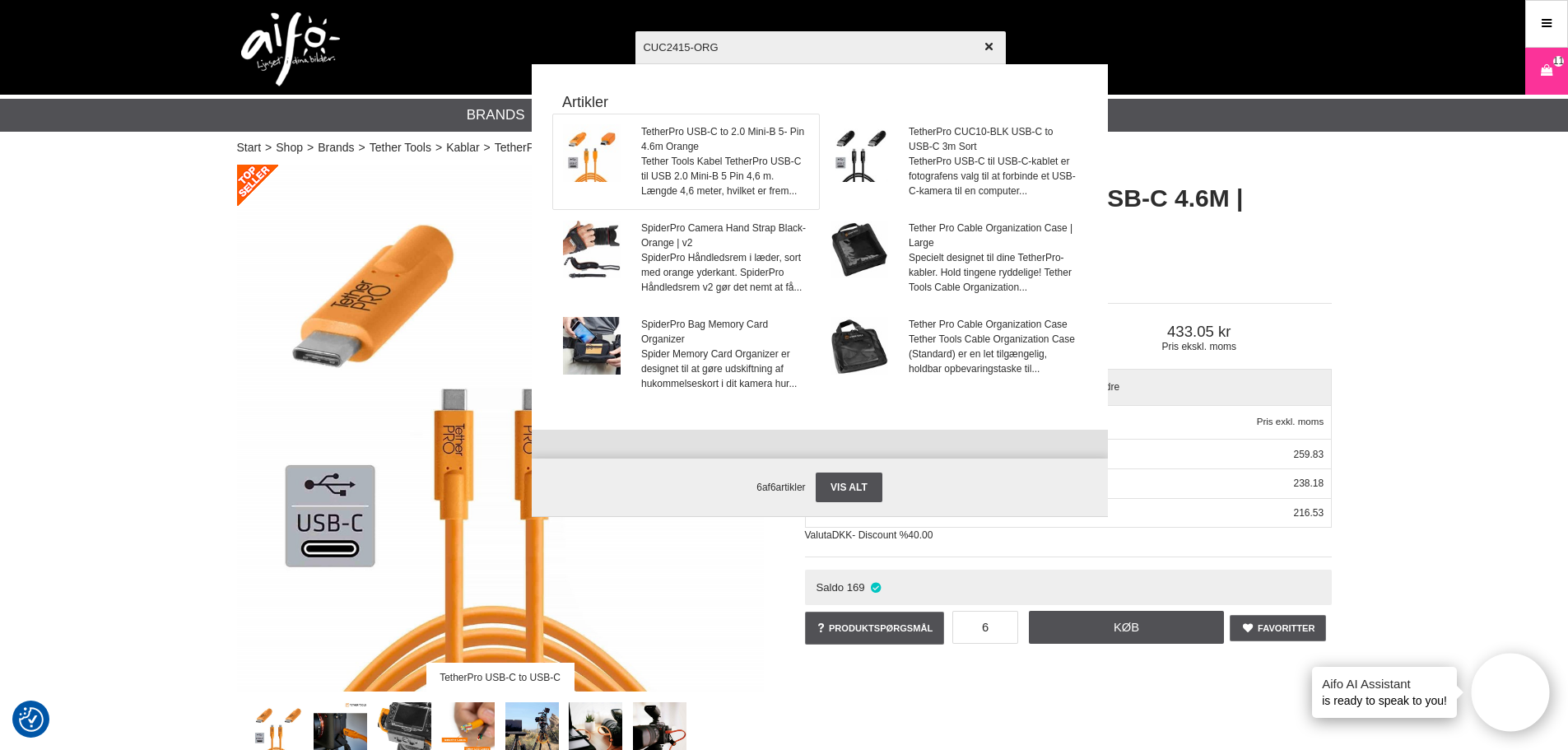
type input "CUC2415-ORG"
click at [721, 142] on span "TetherPro USB-C to 2.0 Mini-B 5- Pin 4.6m Orange" at bounding box center [725, 139] width 167 height 30
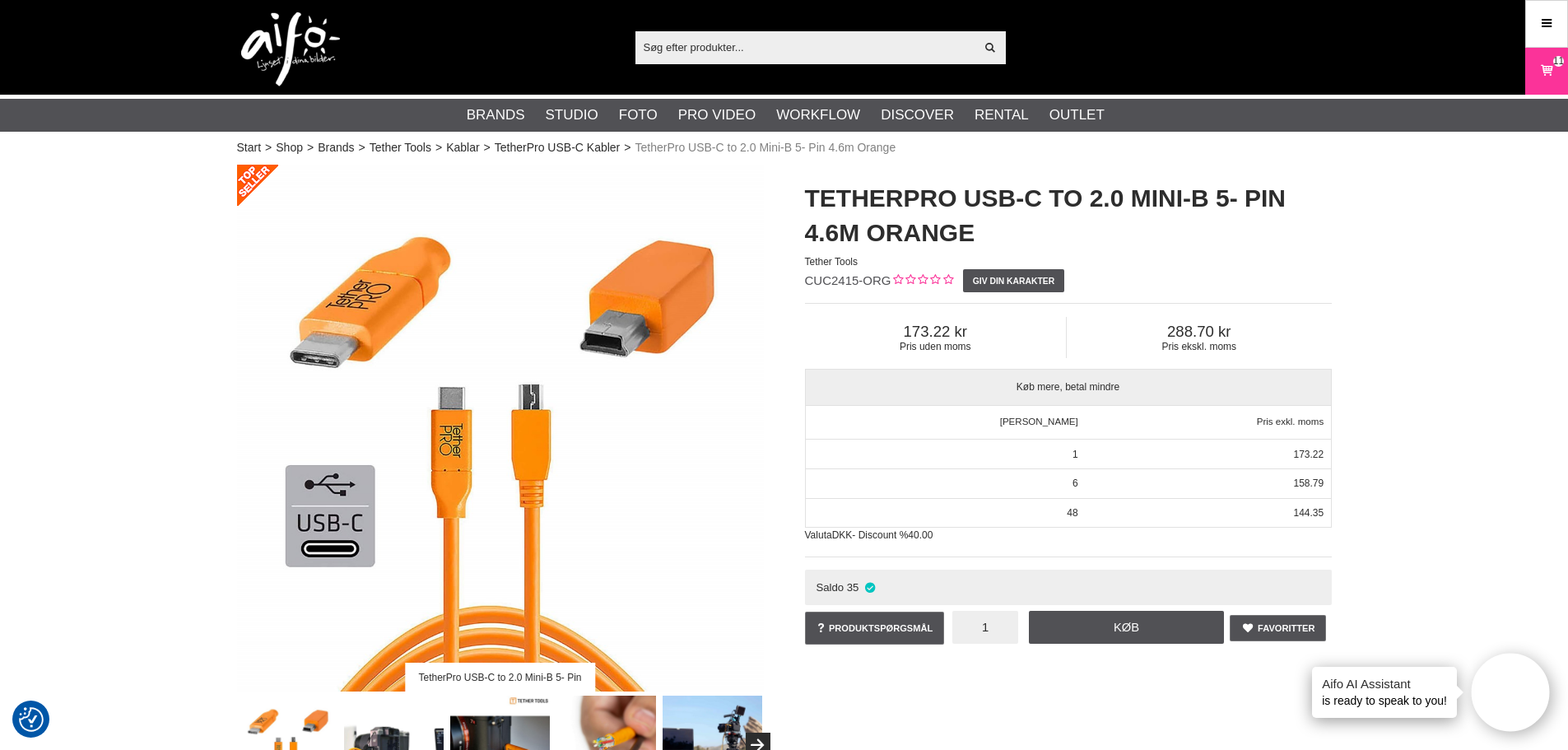
drag, startPoint x: 997, startPoint y: 620, endPoint x: 972, endPoint y: 621, distance: 25.0
click at [973, 621] on input "1" at bounding box center [985, 627] width 66 height 33
drag, startPoint x: 969, startPoint y: 621, endPoint x: 993, endPoint y: 630, distance: 25.6
click at [993, 630] on input "1" at bounding box center [985, 627] width 66 height 33
type input "6"
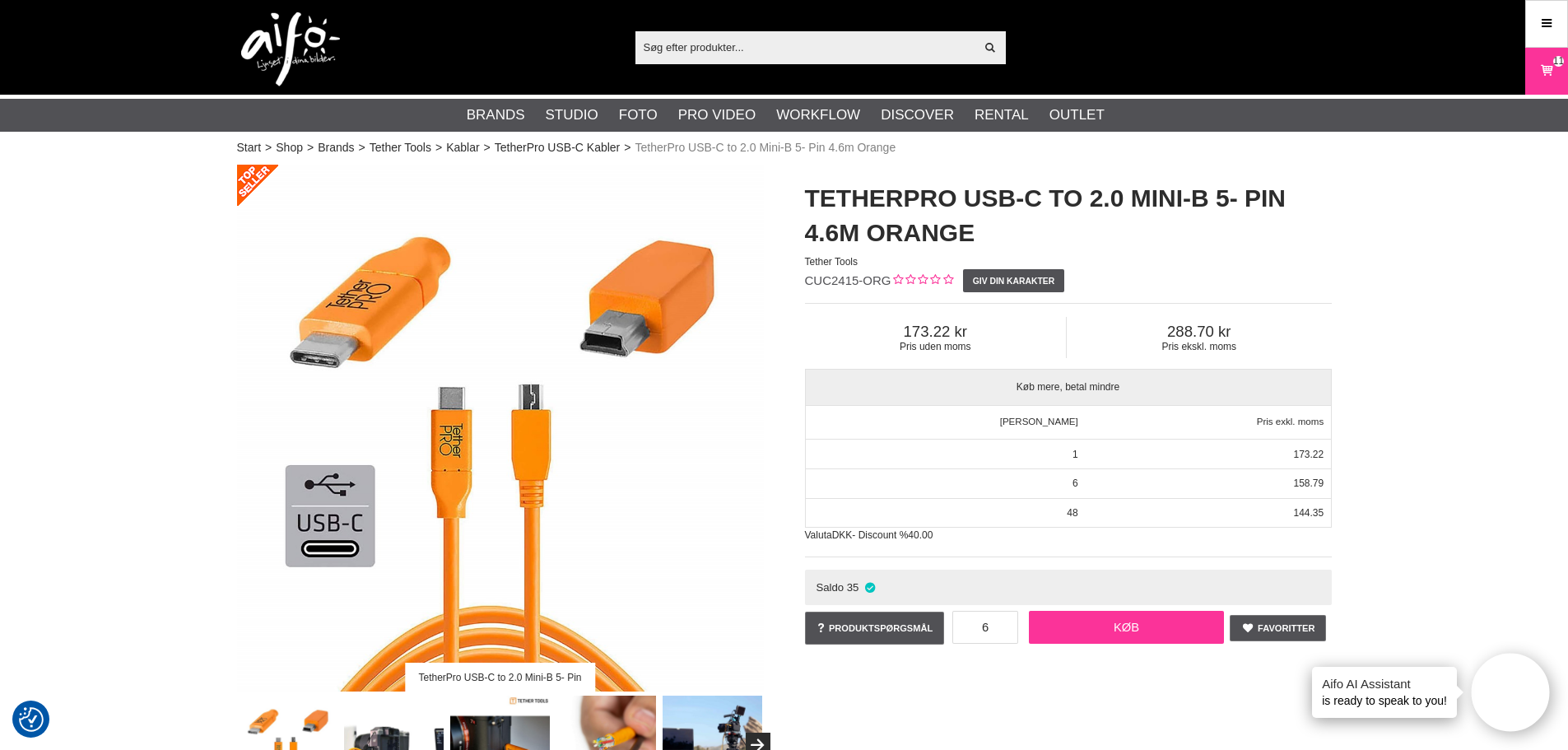
click at [1070, 630] on link "Køb" at bounding box center [1126, 627] width 196 height 33
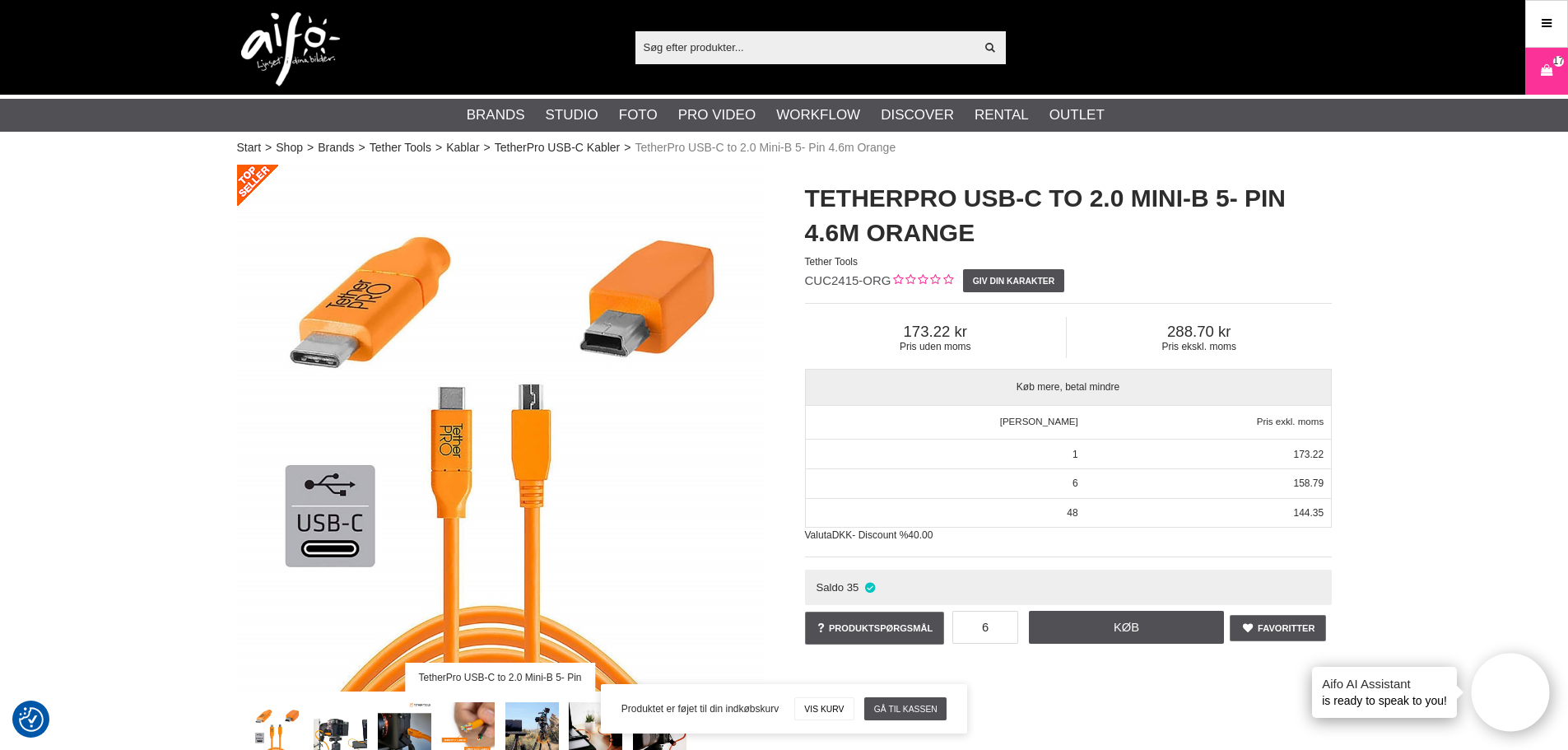
click at [731, 46] on input "text" at bounding box center [805, 47] width 340 height 25
paste input "CUC3315-ORG"
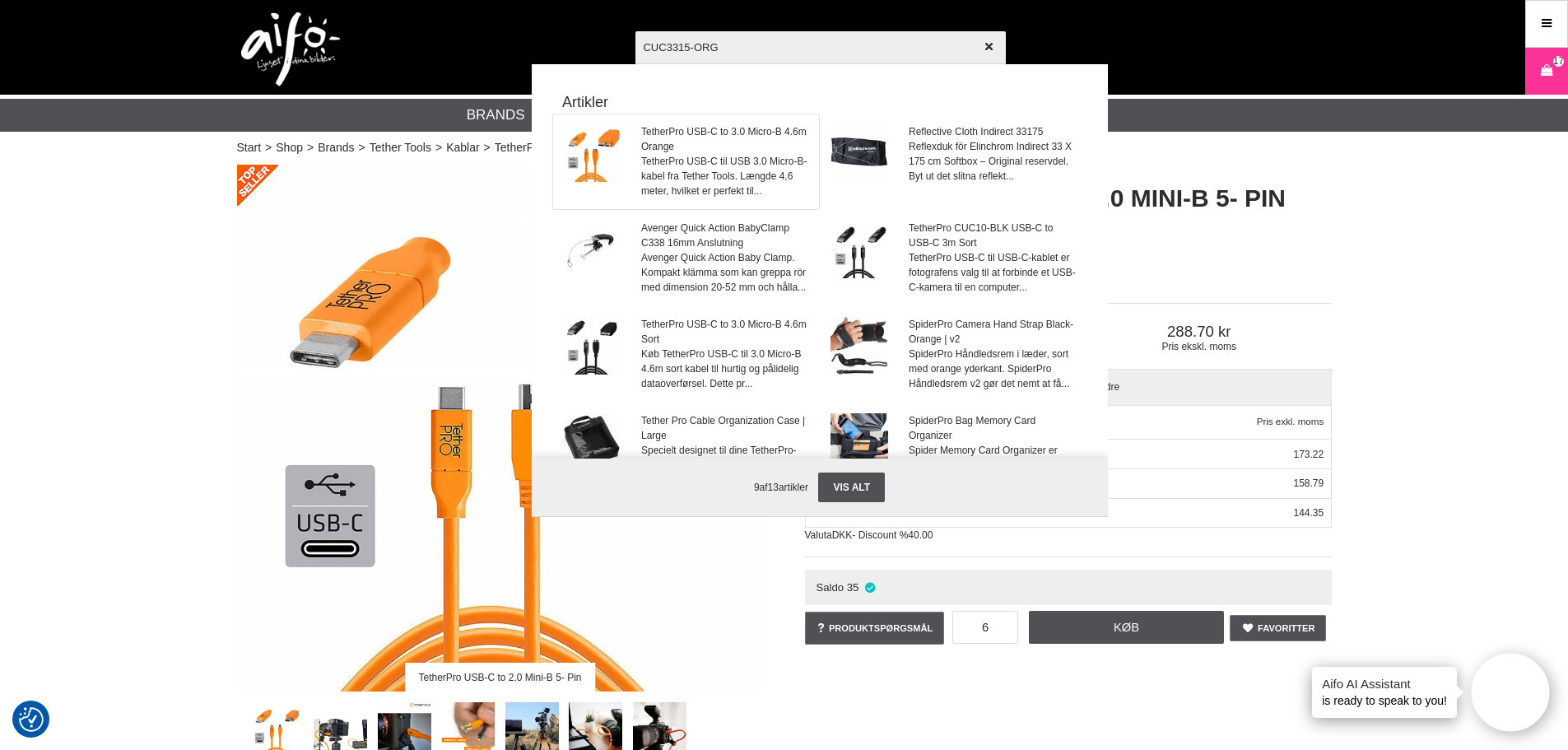
type input "CUC3315-ORG"
click at [727, 136] on span "TetherPro USB-C to 3.0 Micro-B 4.6m Orange" at bounding box center [725, 139] width 167 height 30
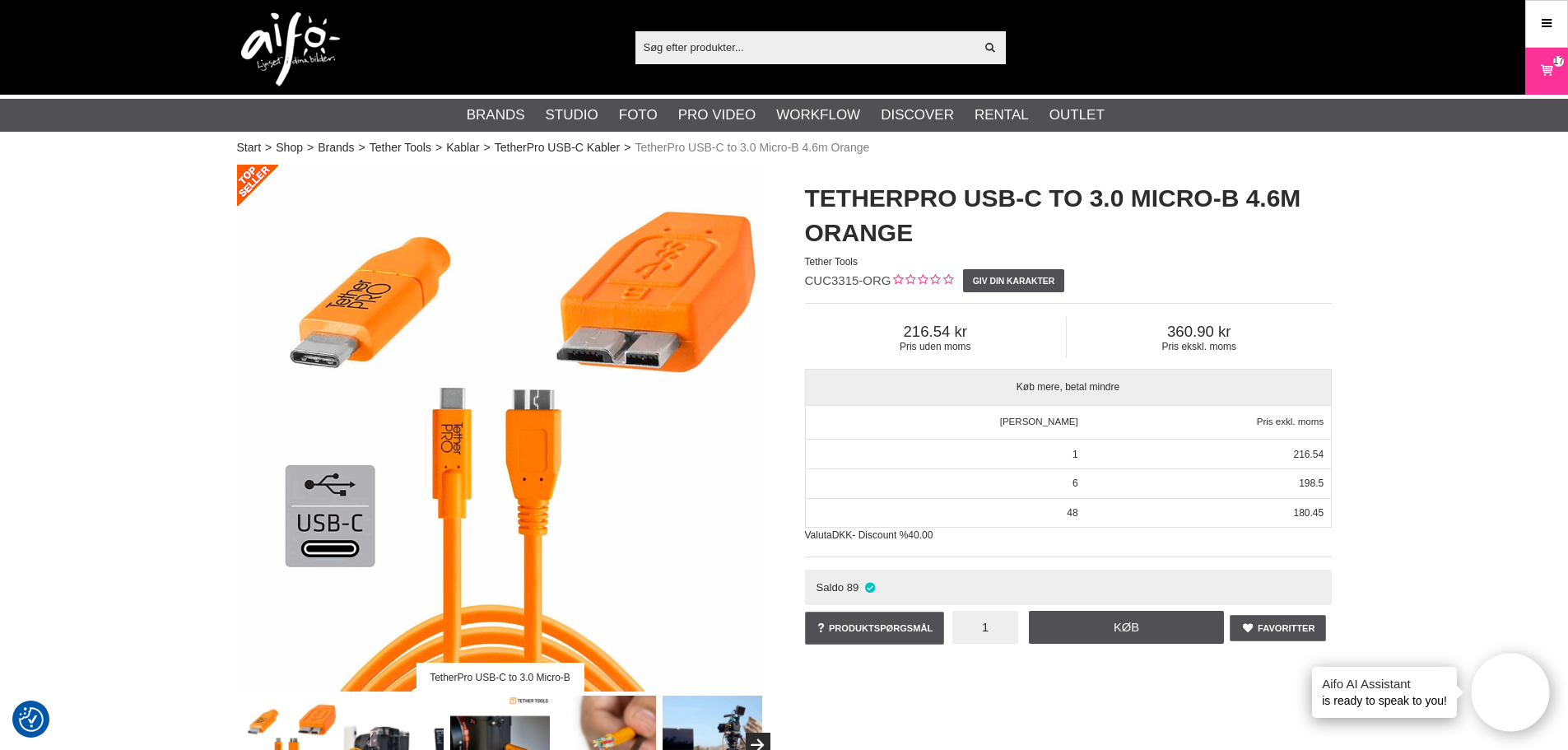
drag, startPoint x: 983, startPoint y: 625, endPoint x: 996, endPoint y: 630, distance: 13.9
click at [996, 630] on input "1" at bounding box center [985, 627] width 66 height 33
type input "6"
click at [1059, 634] on link "Køb" at bounding box center [1126, 627] width 196 height 33
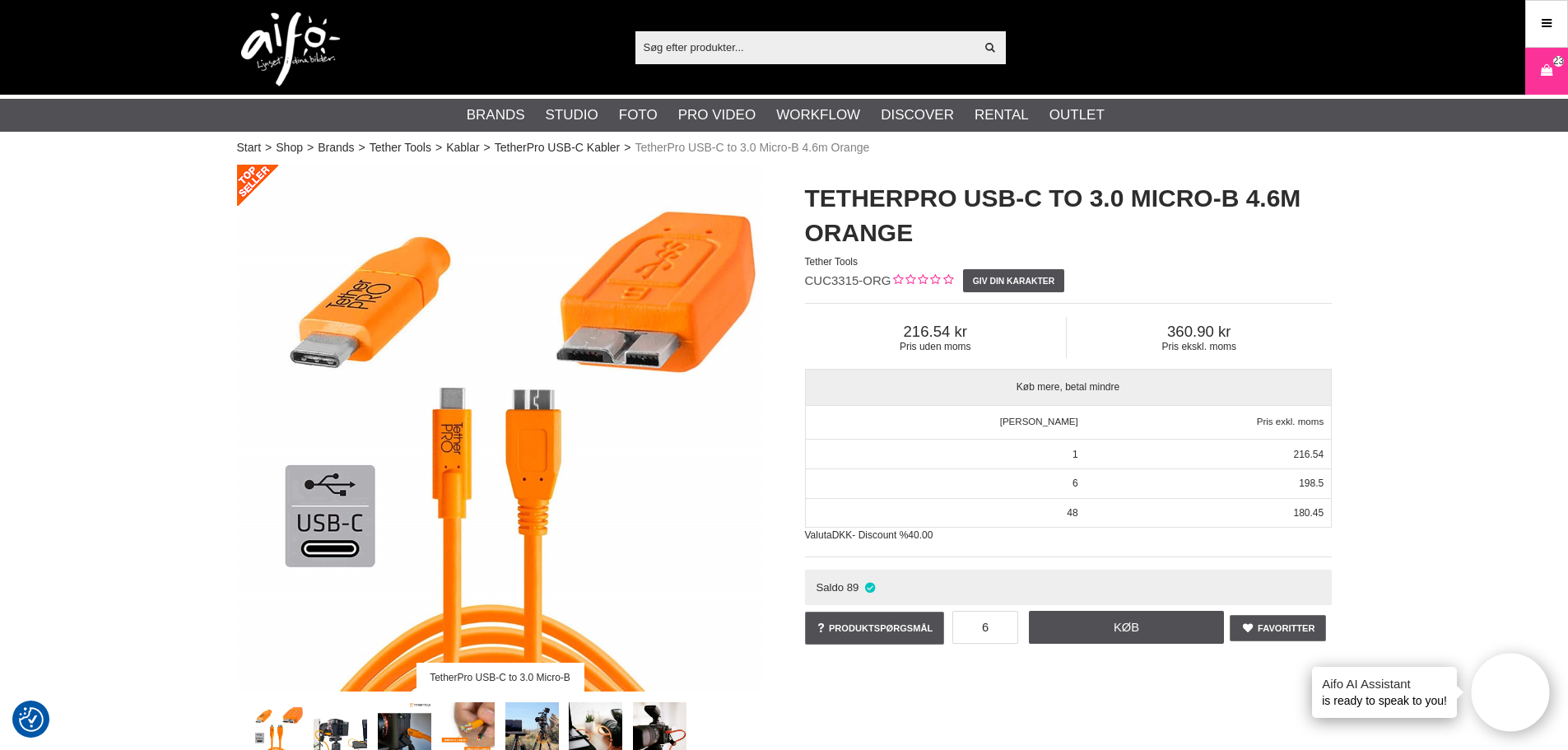
click at [825, 44] on input "text" at bounding box center [805, 47] width 340 height 25
paste input "82243RC"
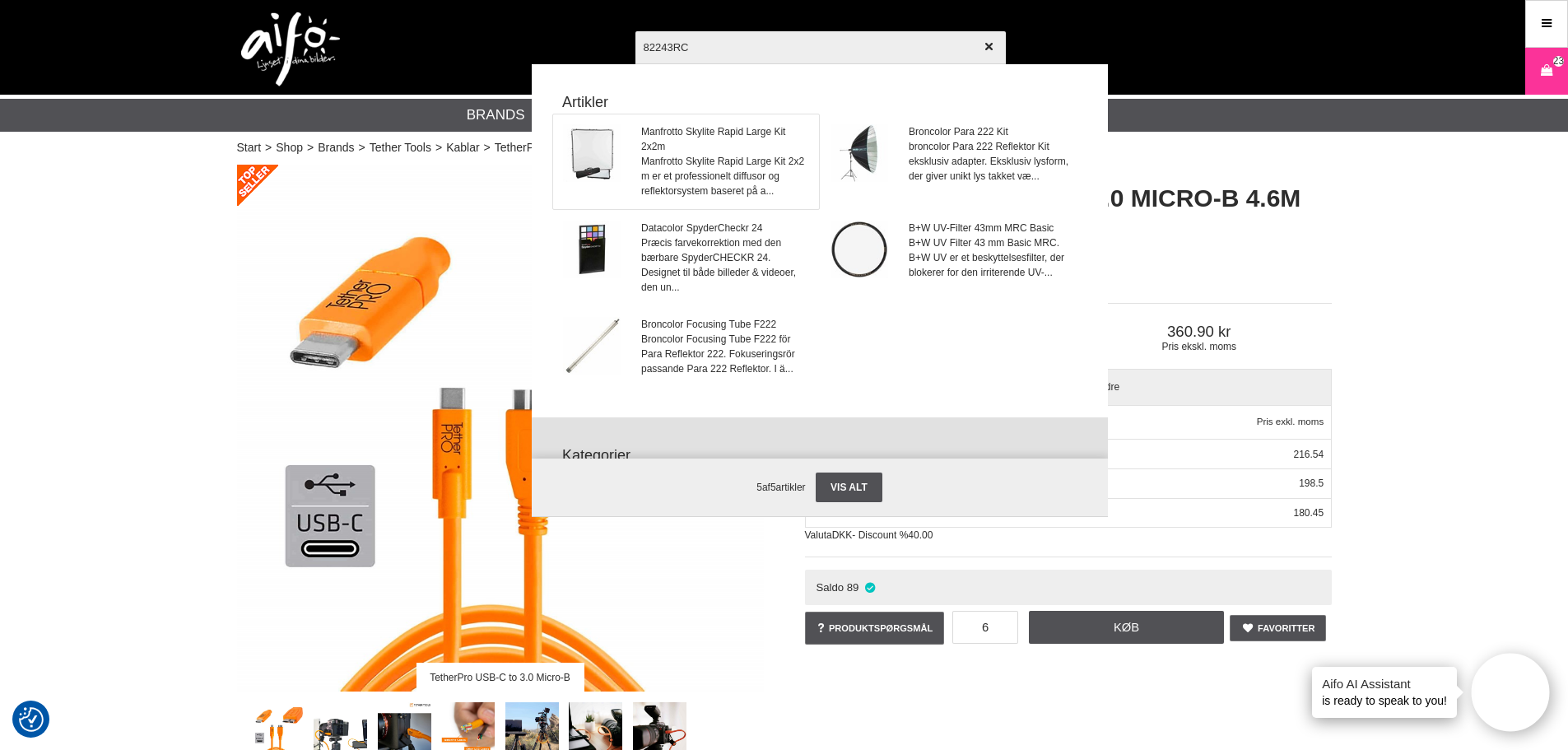
type input "82243RC"
click at [708, 129] on span "Manfrotto Skylite Rapid Large Kit 2x2m" at bounding box center [725, 139] width 167 height 30
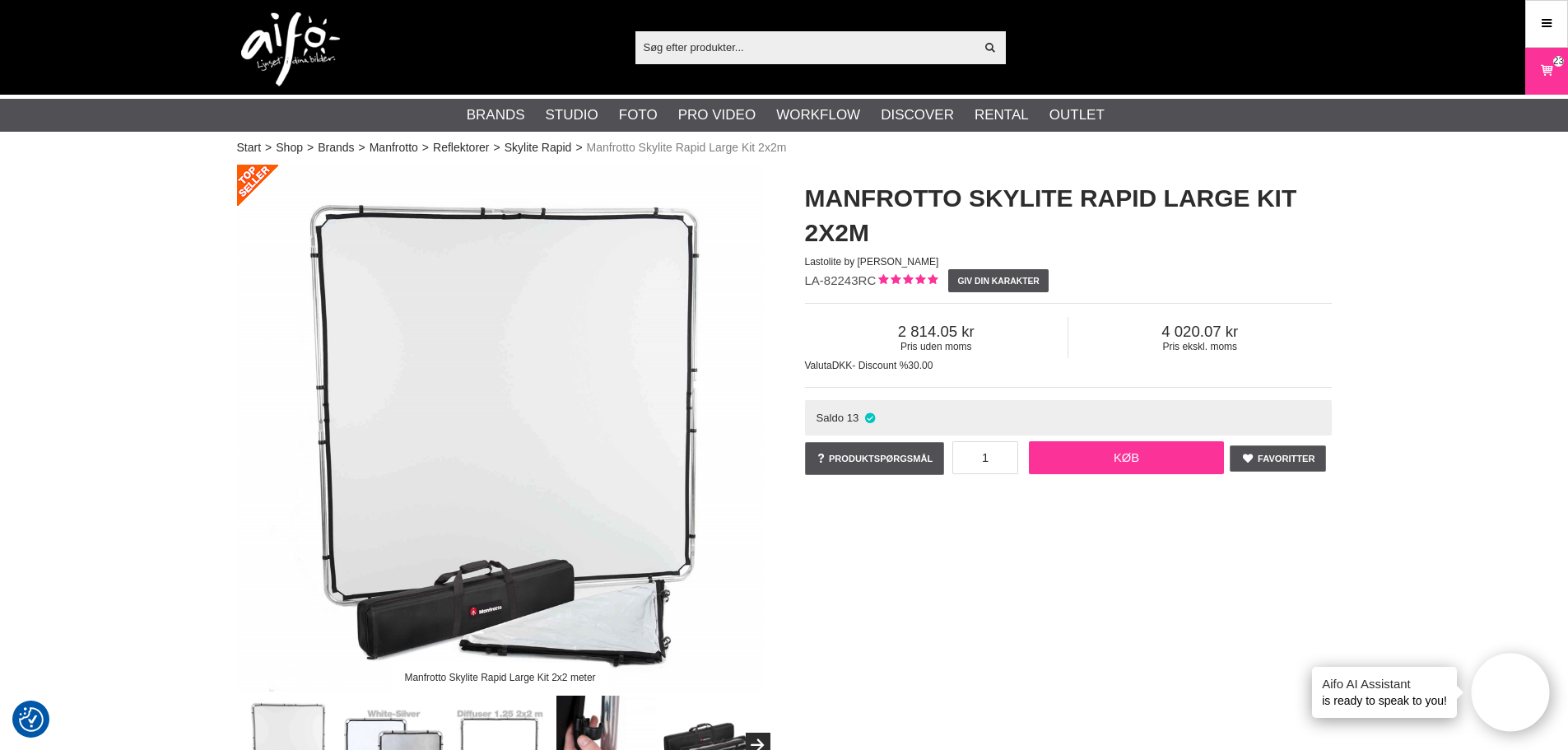
click at [1152, 467] on link "Køb" at bounding box center [1126, 458] width 196 height 33
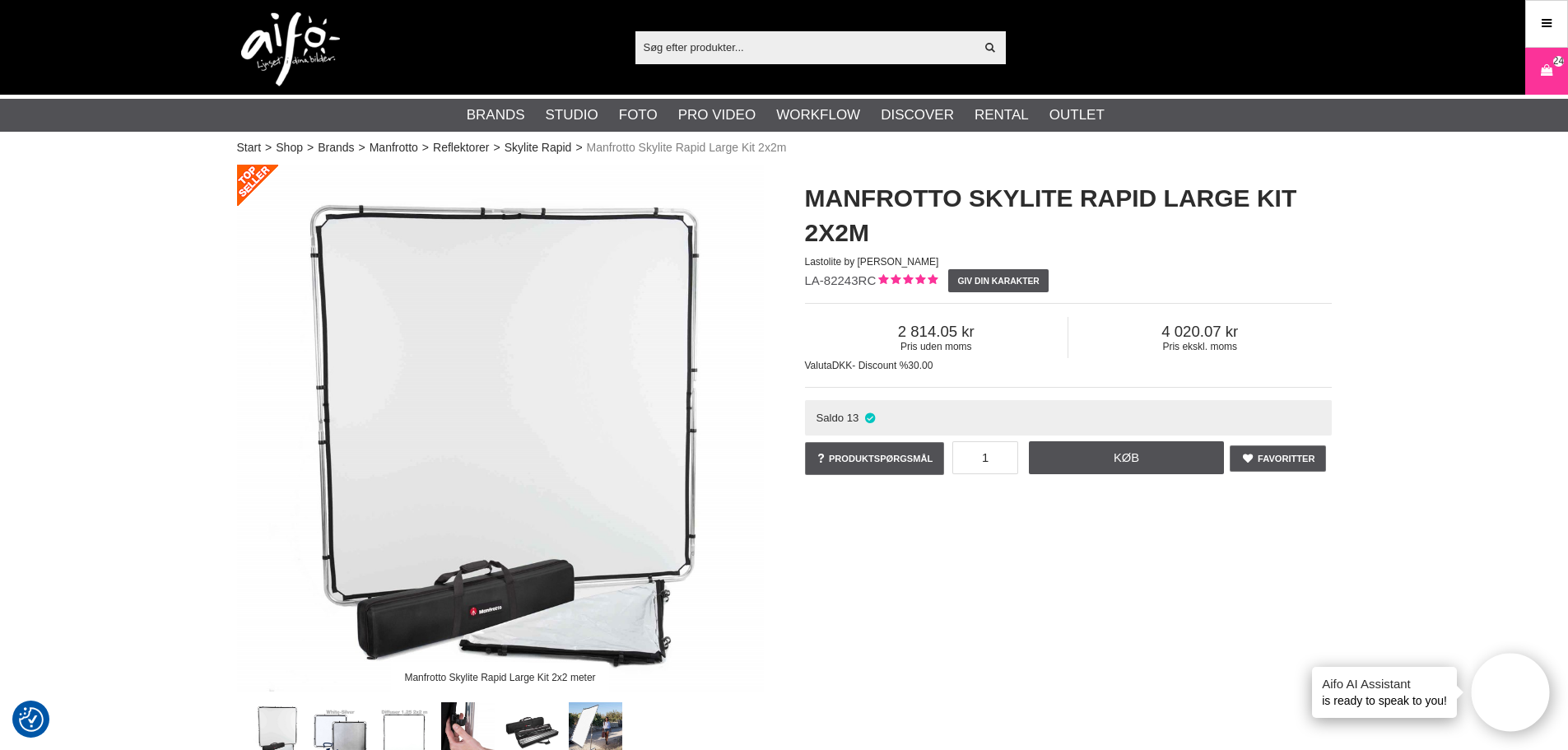
click at [675, 51] on input "text" at bounding box center [805, 47] width 340 height 25
paste input "81143RC"
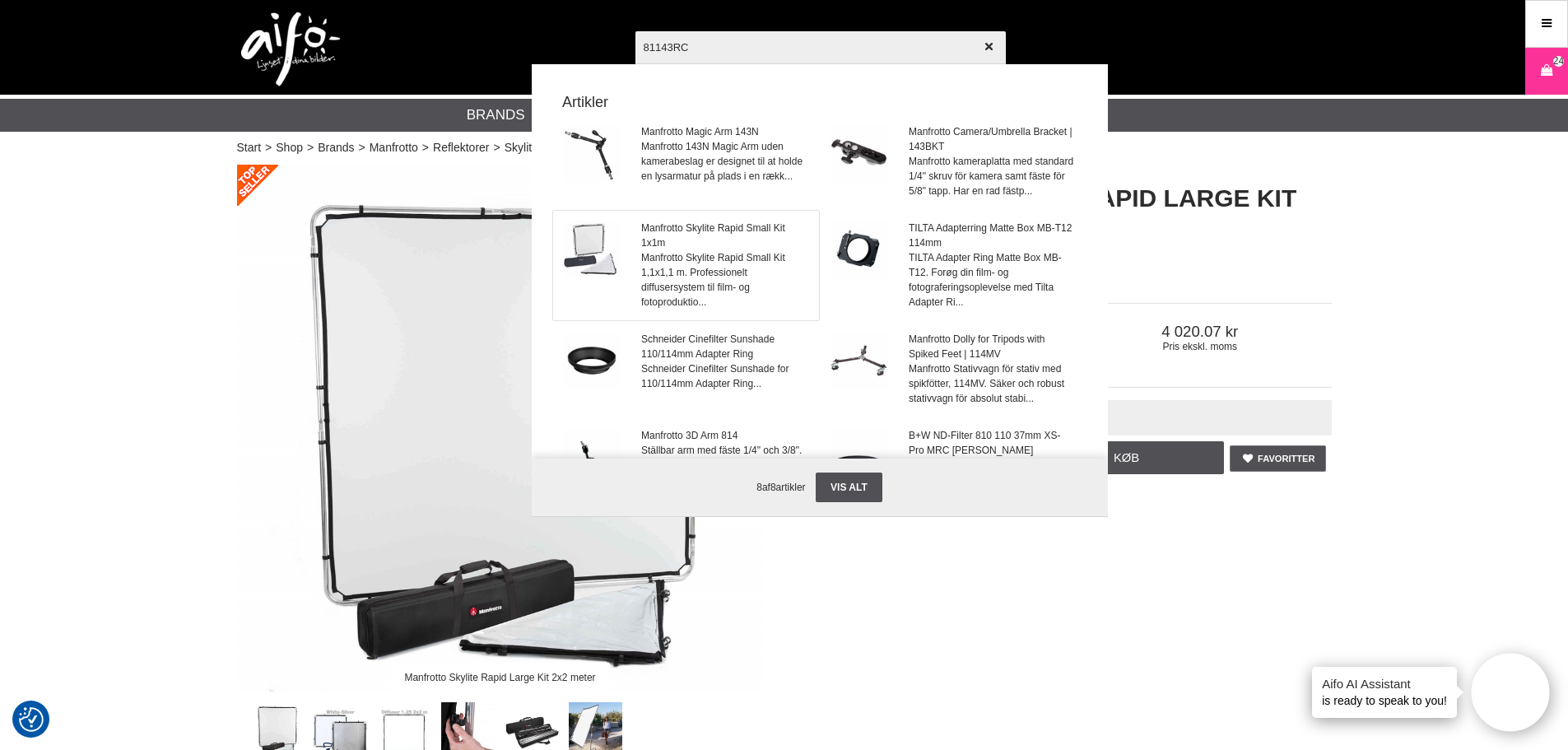
type input "81143RC"
click at [700, 239] on span "Manfrotto Skylite Rapid Small Kit 1x1m" at bounding box center [725, 235] width 167 height 30
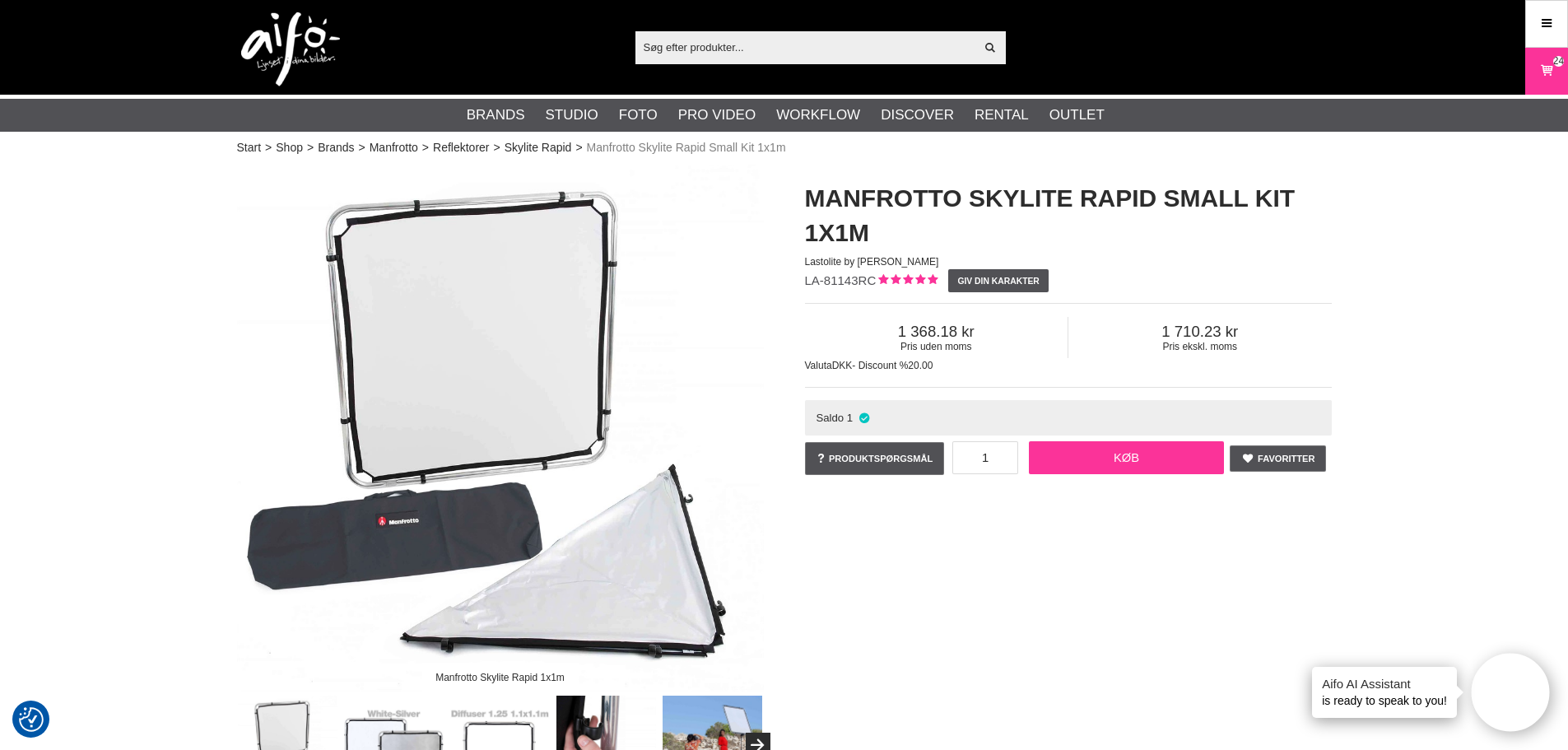
click at [1112, 466] on link "Køb" at bounding box center [1126, 458] width 196 height 33
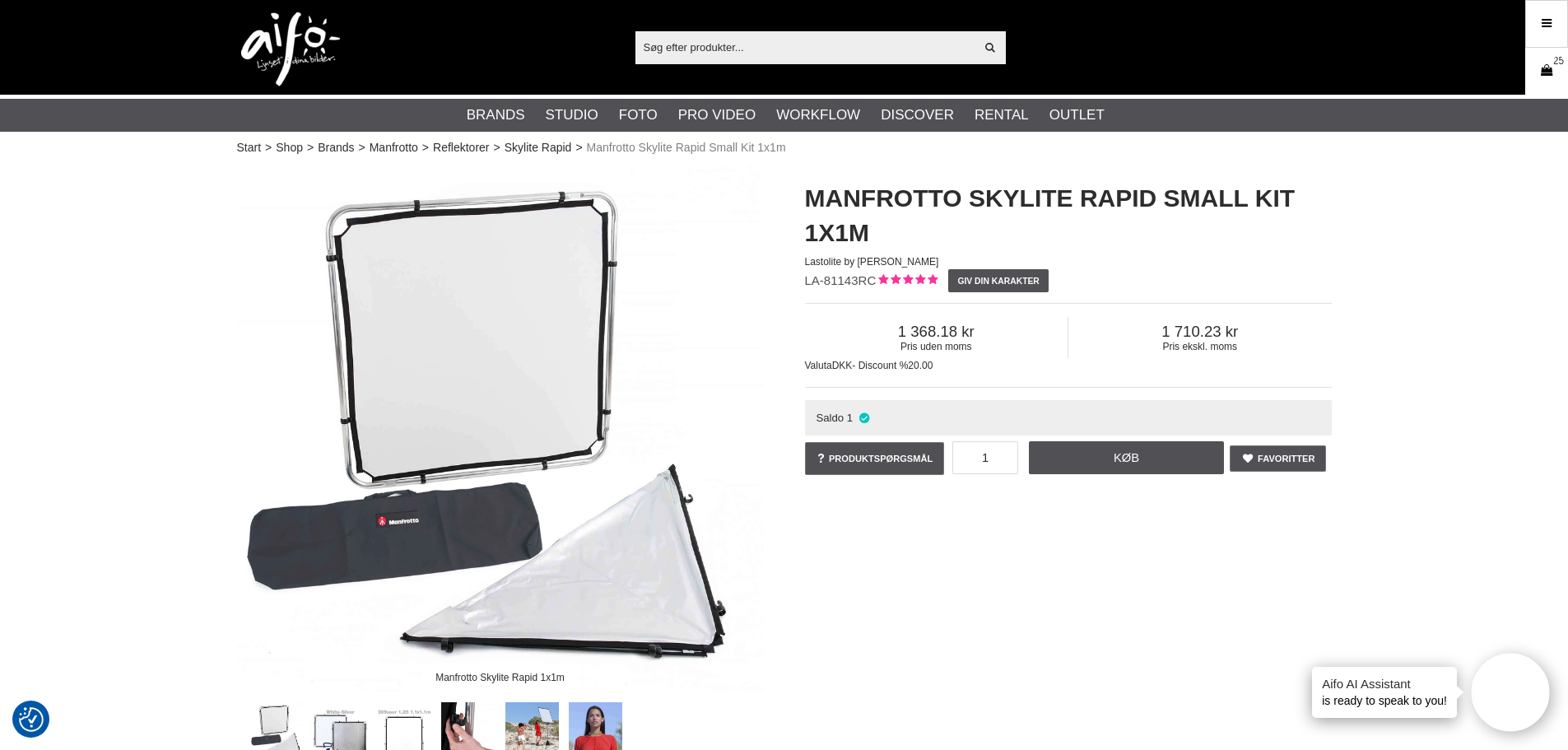
click at [1547, 83] on link "Kurv 25" at bounding box center [1547, 71] width 41 height 39
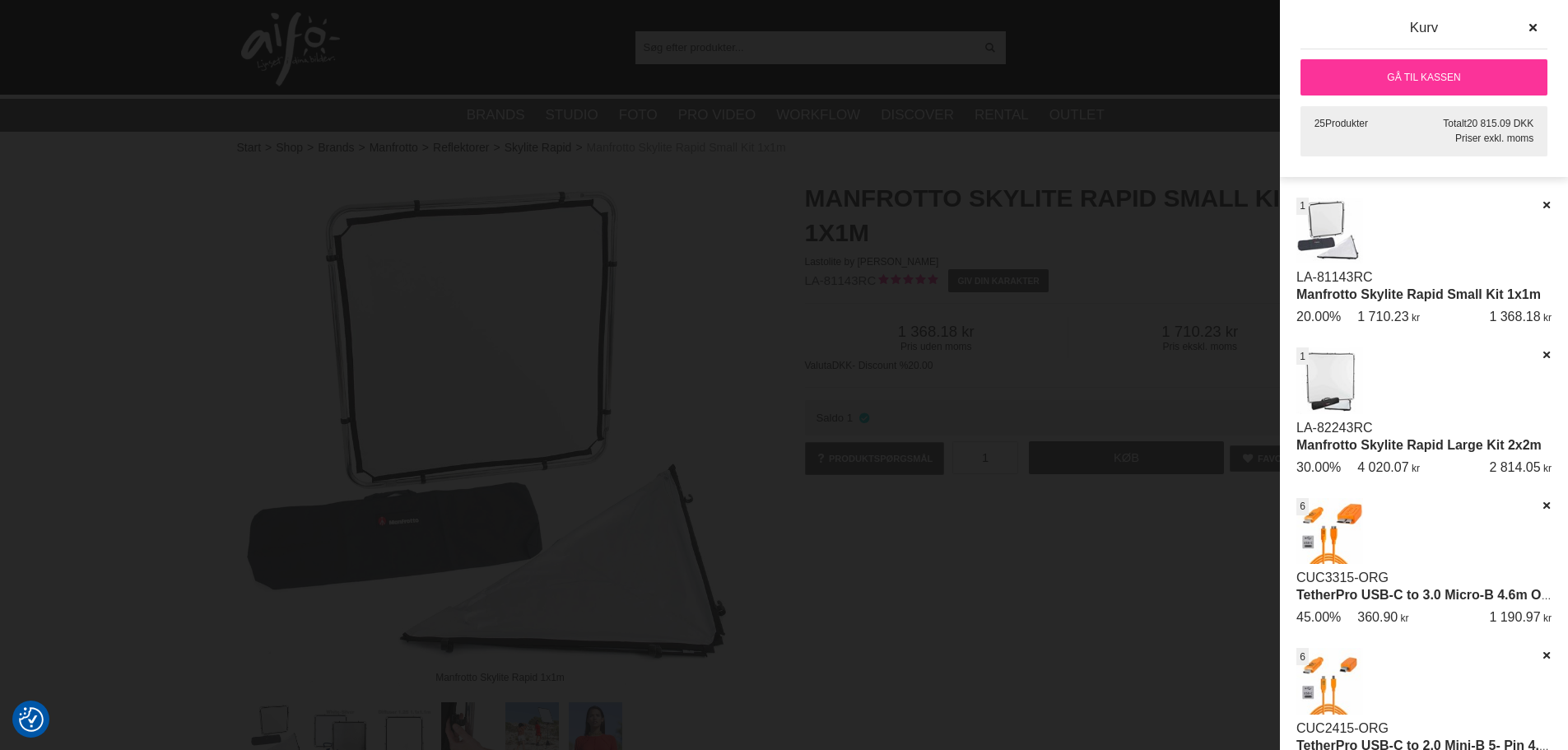
click at [1394, 78] on link "Gå til kassen" at bounding box center [1424, 78] width 247 height 36
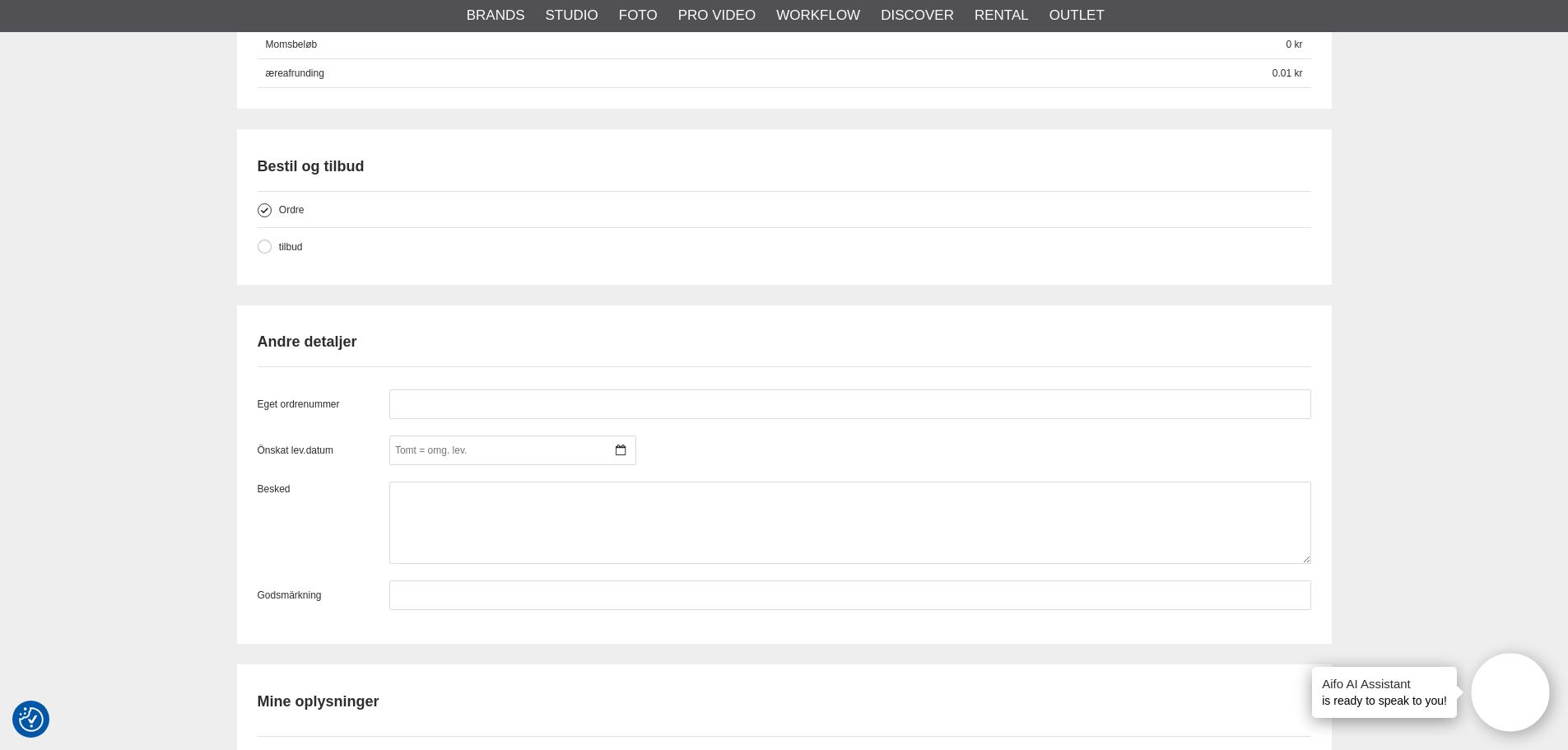
scroll to position [1564, 0]
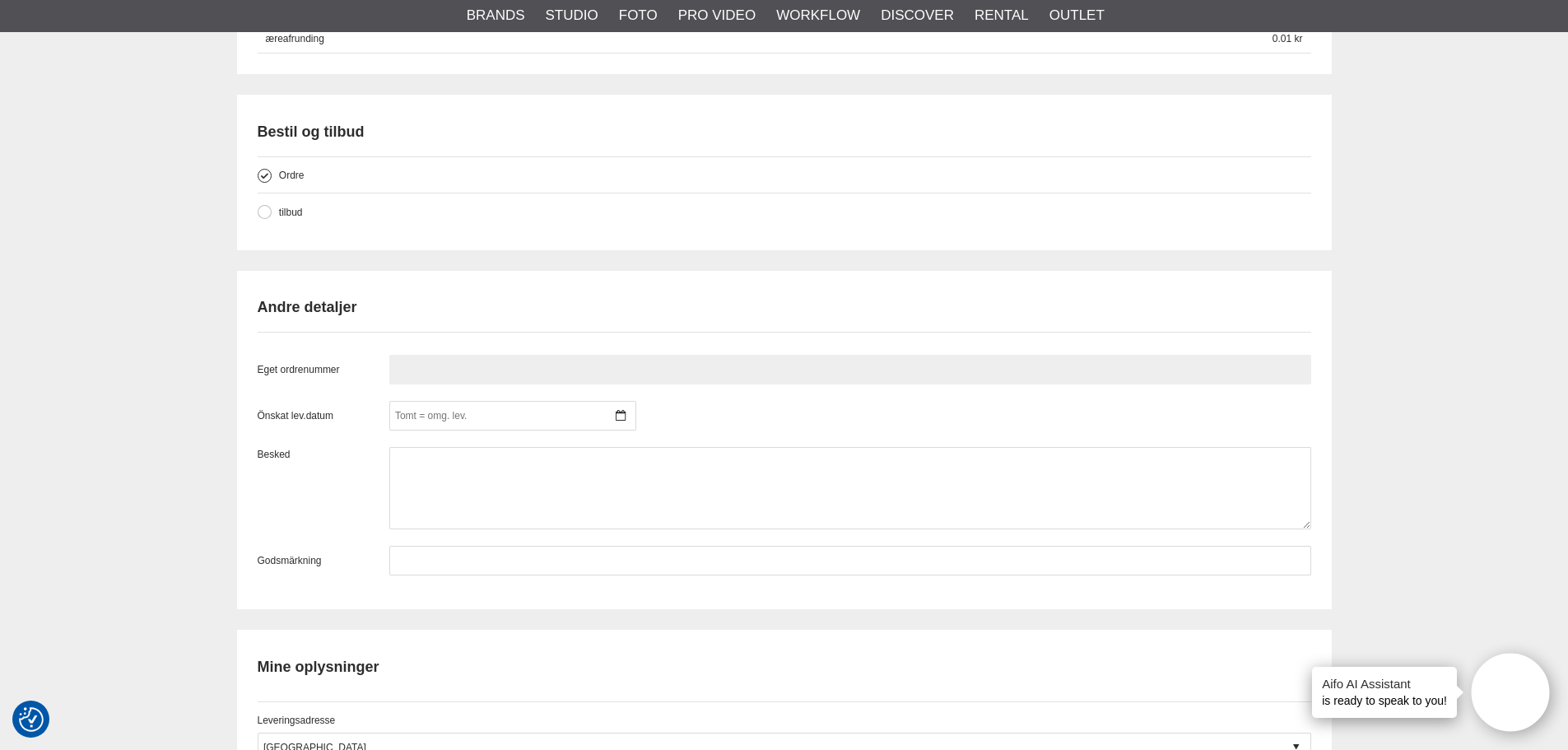
click at [517, 360] on input "text" at bounding box center [850, 370] width 922 height 30
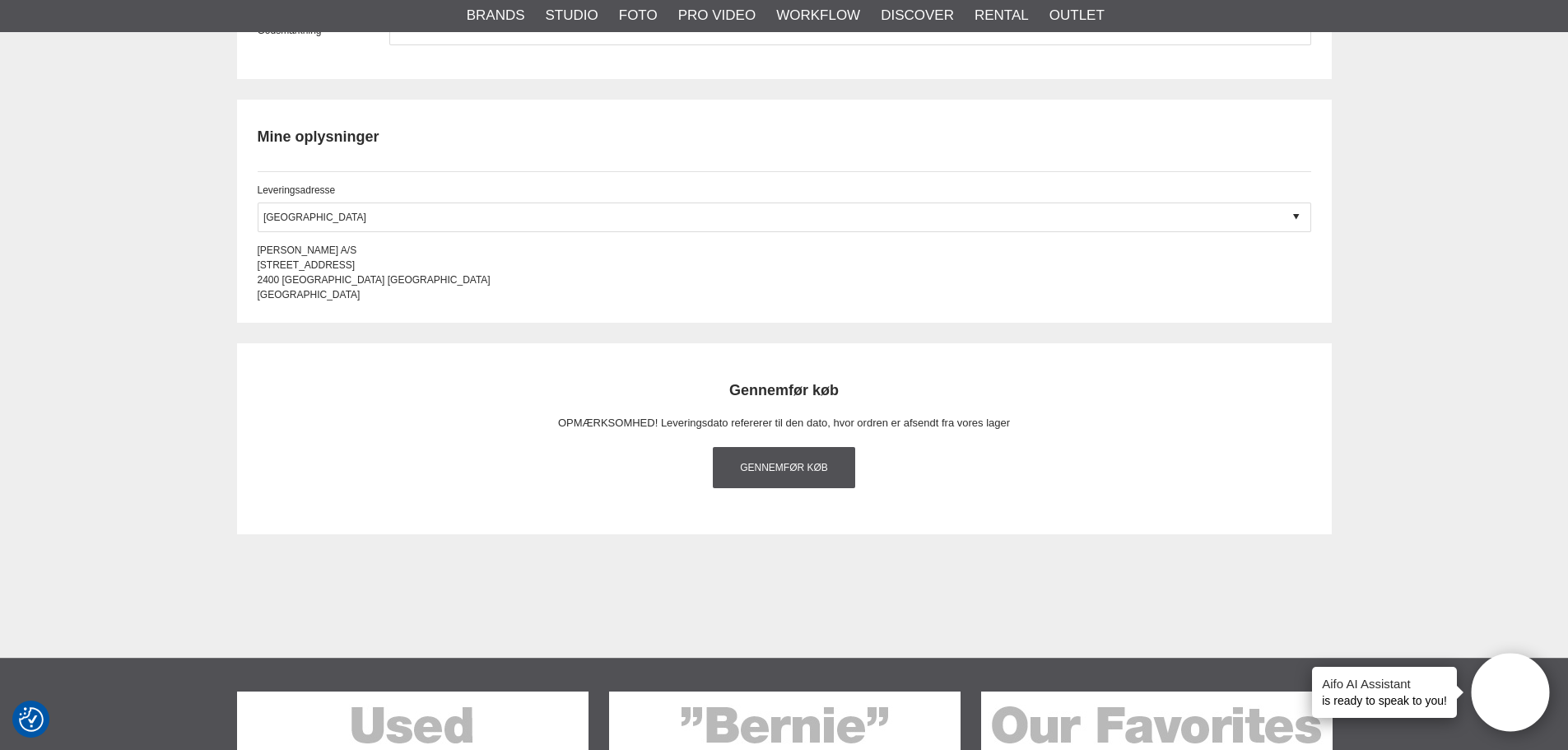
scroll to position [2139, 0]
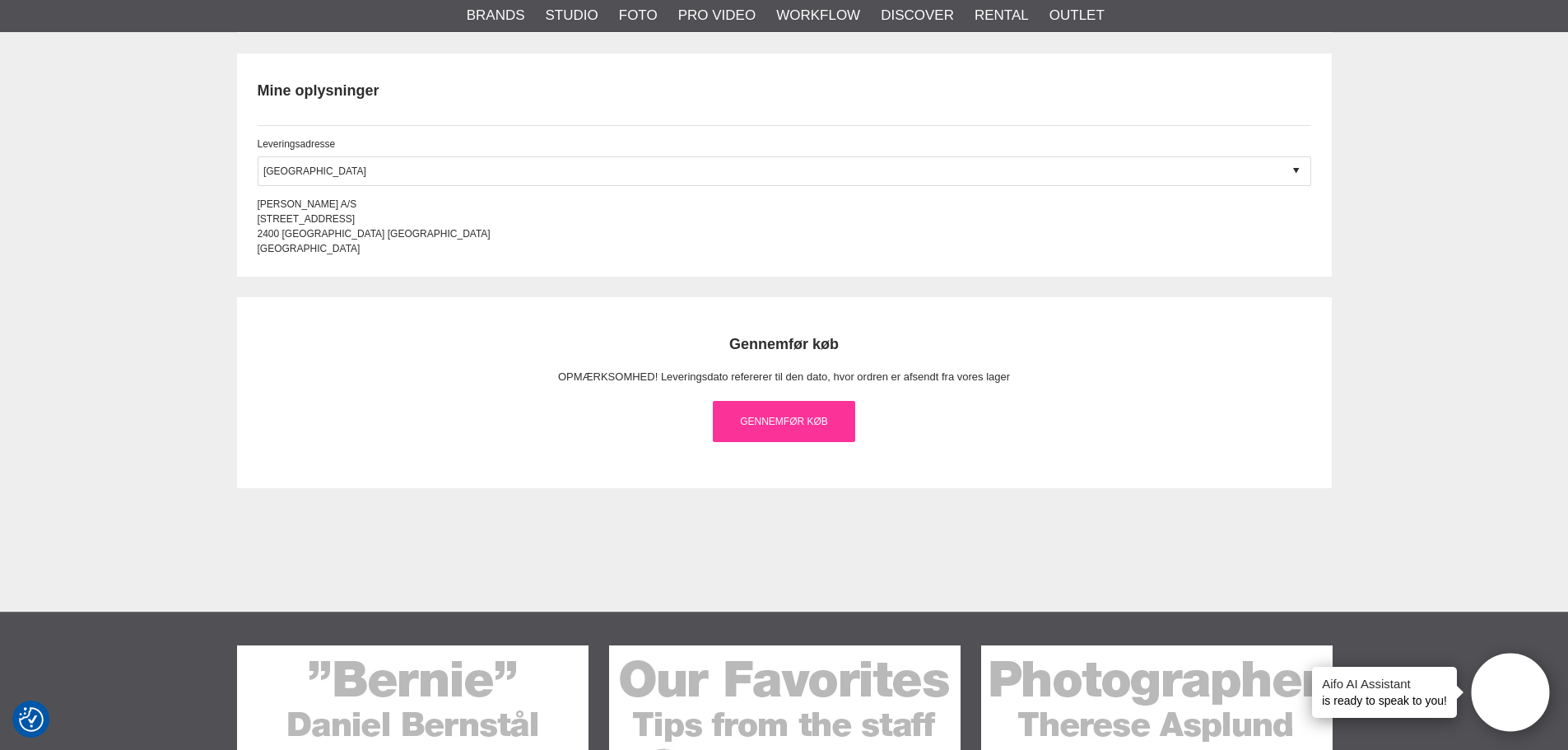
type input "118848"
click at [810, 424] on link "Gennemfør køb" at bounding box center [785, 422] width 144 height 41
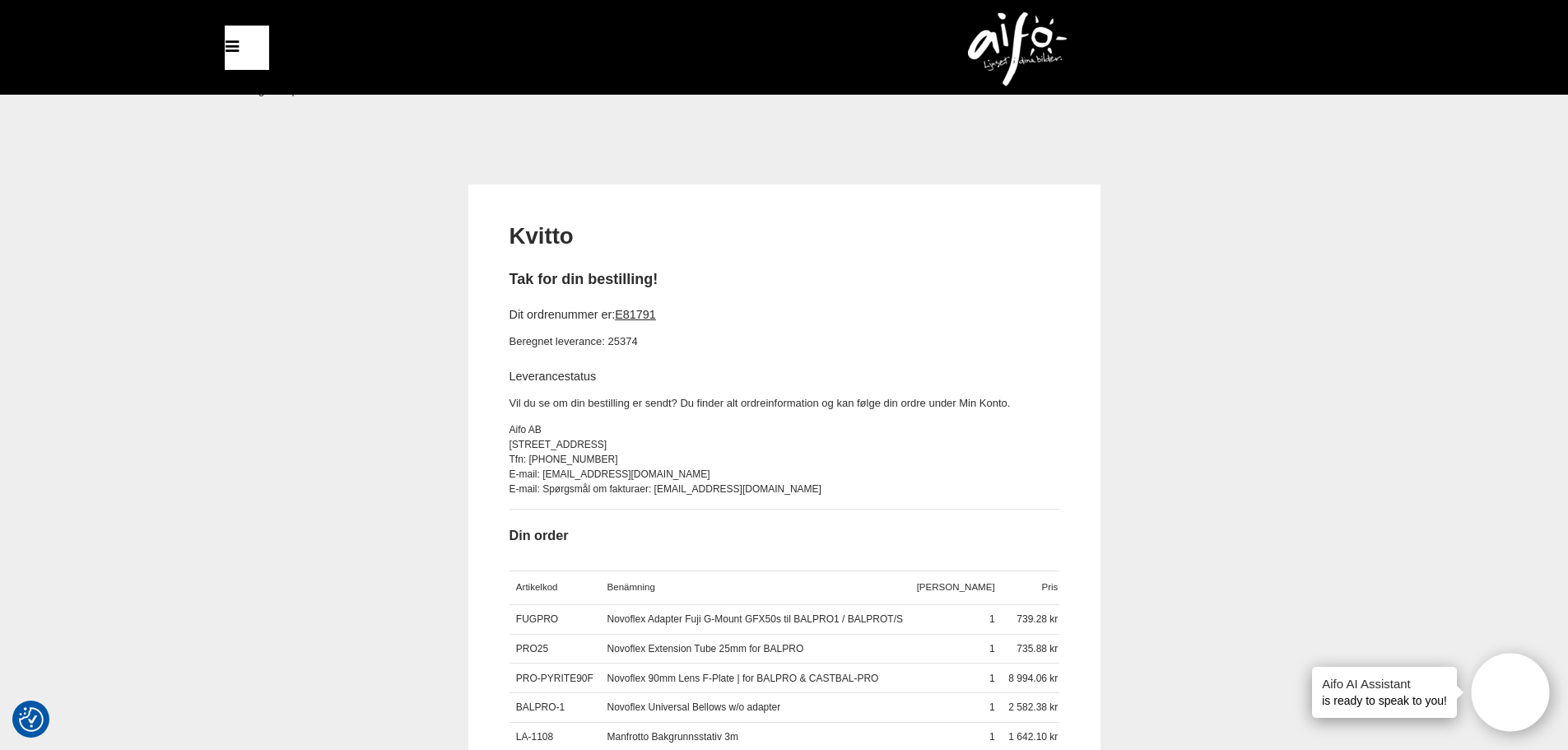
click at [76, 360] on div "Kvitto Tak for din bestilling! Dit ordrenummer er: E81791 Beregnet leverance: 2…" at bounding box center [784, 633] width 1568 height 899
